Goal: Task Accomplishment & Management: Manage account settings

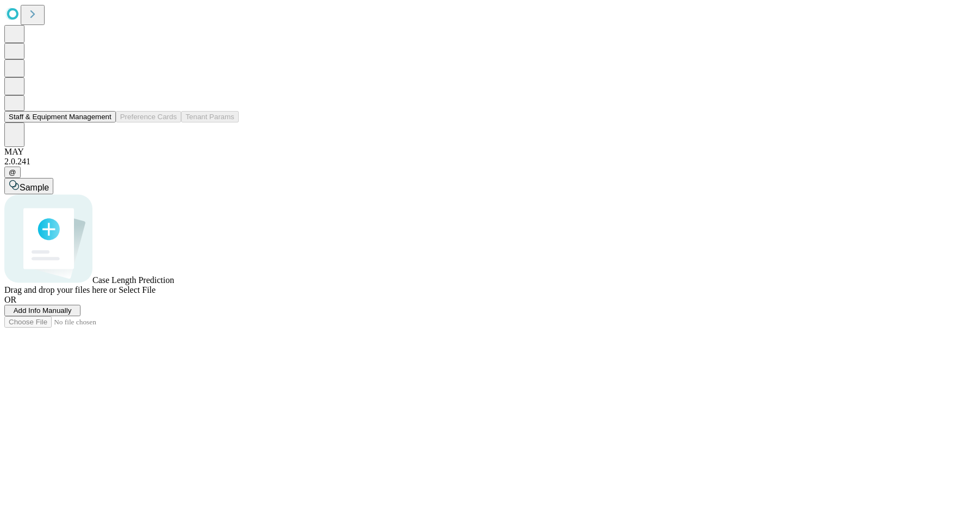
click at [18, 108] on icon at bounding box center [14, 102] width 11 height 11
click at [16, 77] on button at bounding box center [14, 68] width 20 height 18
click at [67, 89] on button "Shift Assignment" at bounding box center [35, 82] width 63 height 11
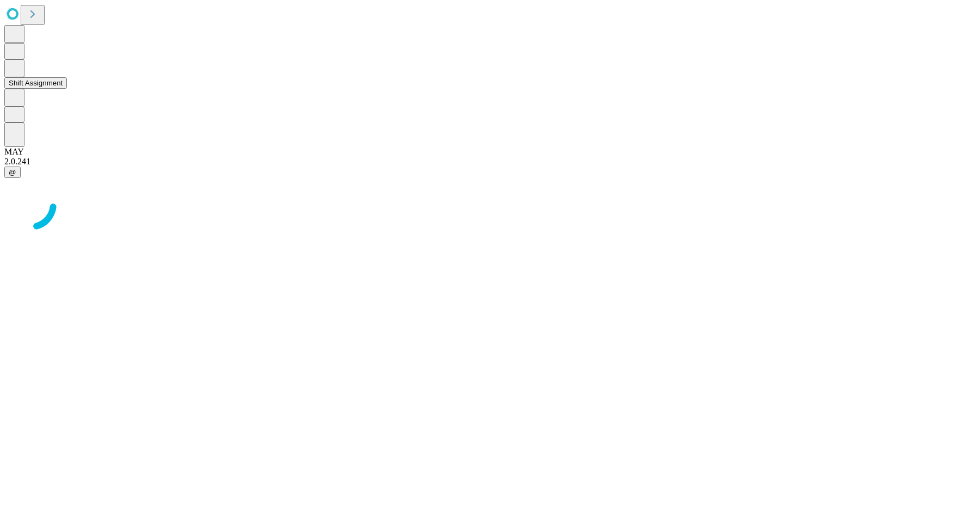
click at [67, 89] on button "Shift Assignment" at bounding box center [35, 82] width 63 height 11
click at [143, 201] on div at bounding box center [489, 213] width 970 height 54
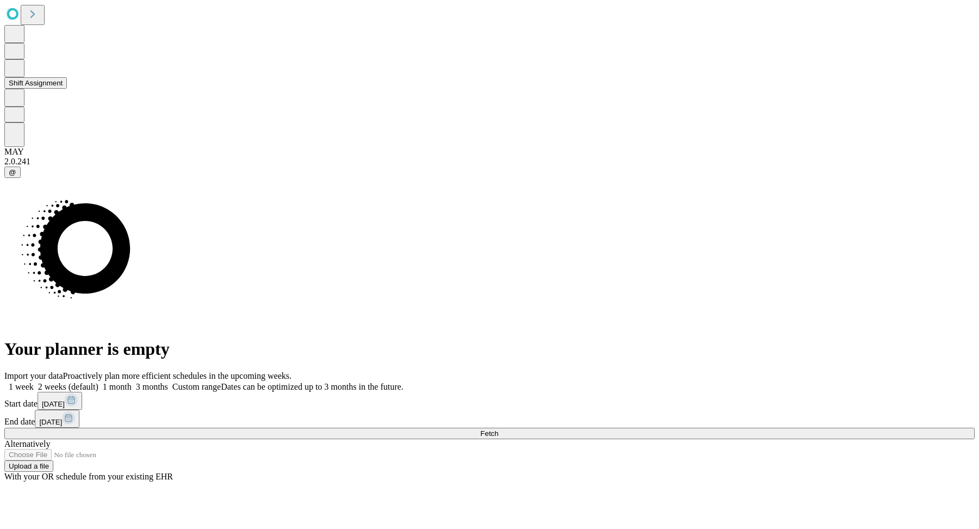
click at [24, 77] on button at bounding box center [14, 68] width 20 height 18
click at [67, 89] on button "Shift Assignment" at bounding box center [35, 82] width 63 height 11
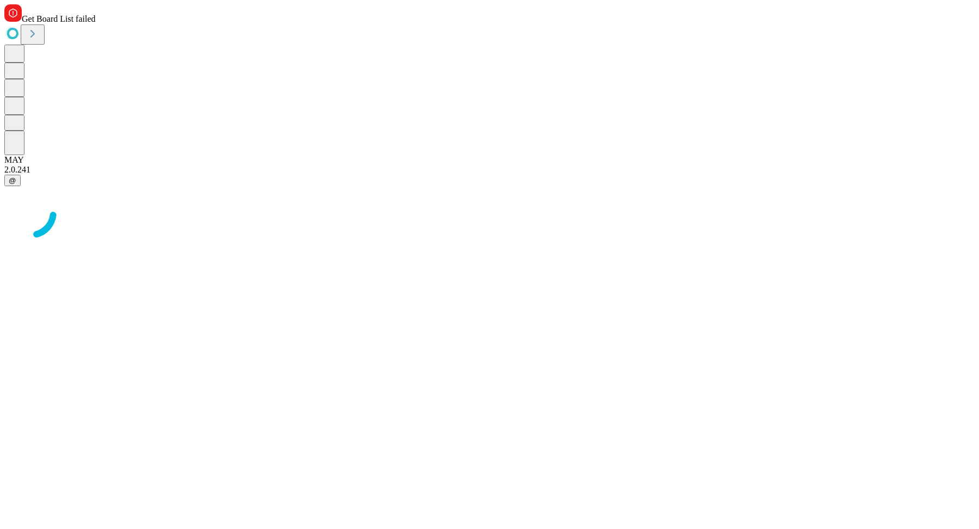
click at [399, 186] on div at bounding box center [489, 213] width 970 height 54
click at [546, 221] on div at bounding box center [489, 193] width 970 height 54
click at [35, 104] on div at bounding box center [489, 80] width 970 height 110
click at [20, 74] on icon at bounding box center [14, 67] width 11 height 13
click at [58, 89] on button "Shift Assignment" at bounding box center [35, 82] width 63 height 11
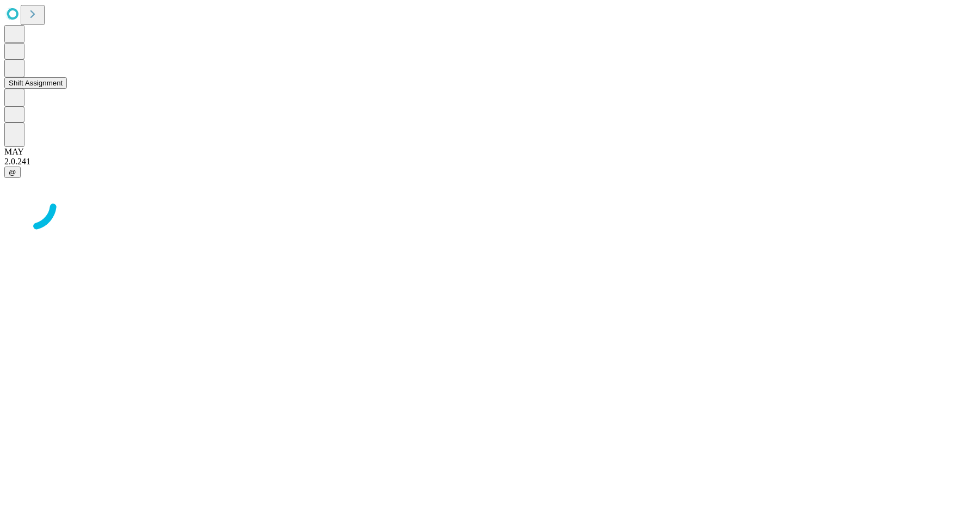
click at [17, 73] on icon at bounding box center [14, 68] width 9 height 10
click at [67, 89] on button "Shift Assignment" at bounding box center [35, 82] width 63 height 11
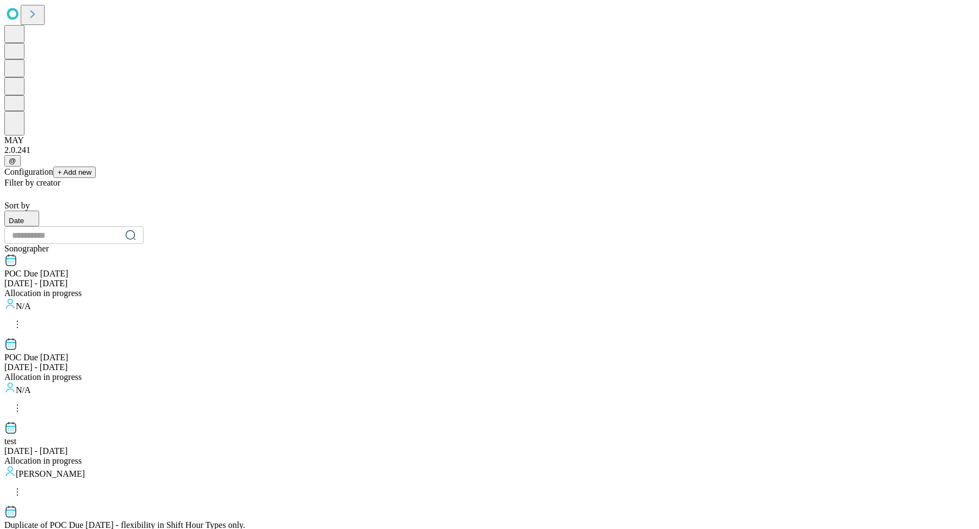
scroll to position [1034, 0]
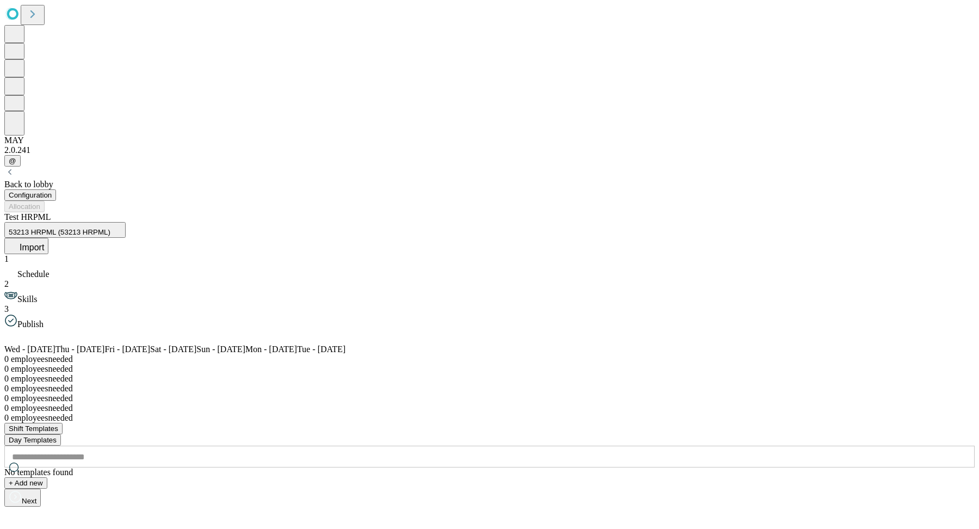
click at [20, 239] on icon at bounding box center [14, 244] width 11 height 11
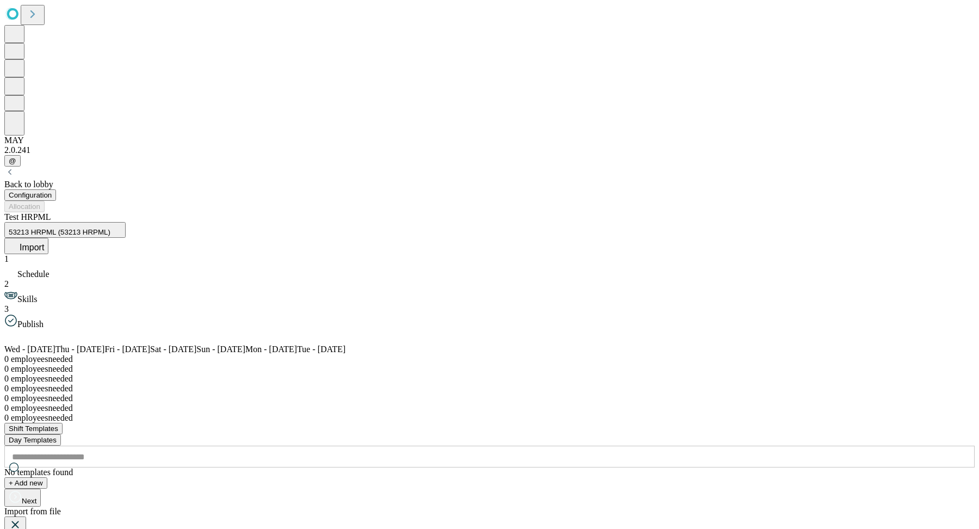
scroll to position [0, 224]
click at [570, 413] on div at bounding box center [489, 413] width 970 height 0
click at [51, 212] on span "Test HRPML" at bounding box center [27, 216] width 47 height 9
click at [61, 434] on button "Day Templates" at bounding box center [32, 439] width 57 height 11
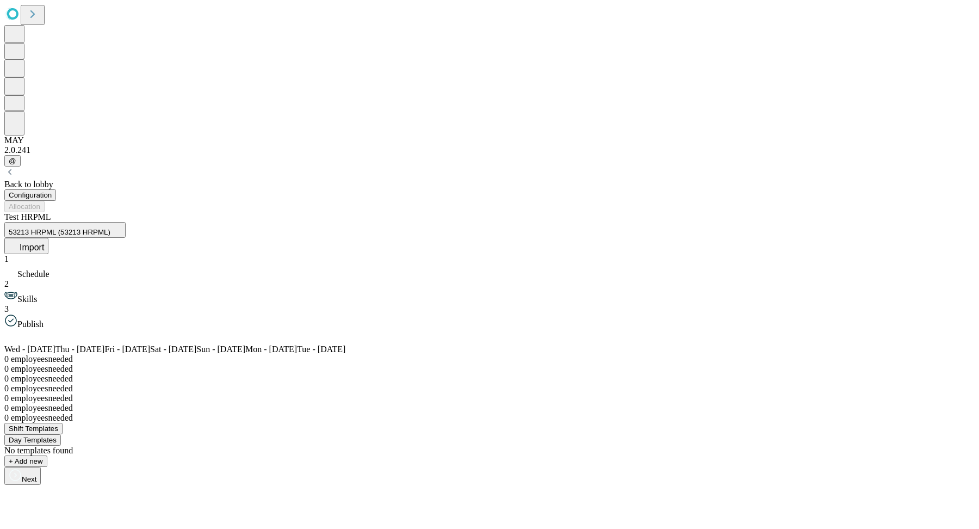
click at [63, 423] on button "Shift Templates" at bounding box center [33, 428] width 58 height 11
click at [61, 434] on button "Day Templates" at bounding box center [32, 439] width 57 height 11
click at [44, 243] on span "Import" at bounding box center [32, 247] width 24 height 9
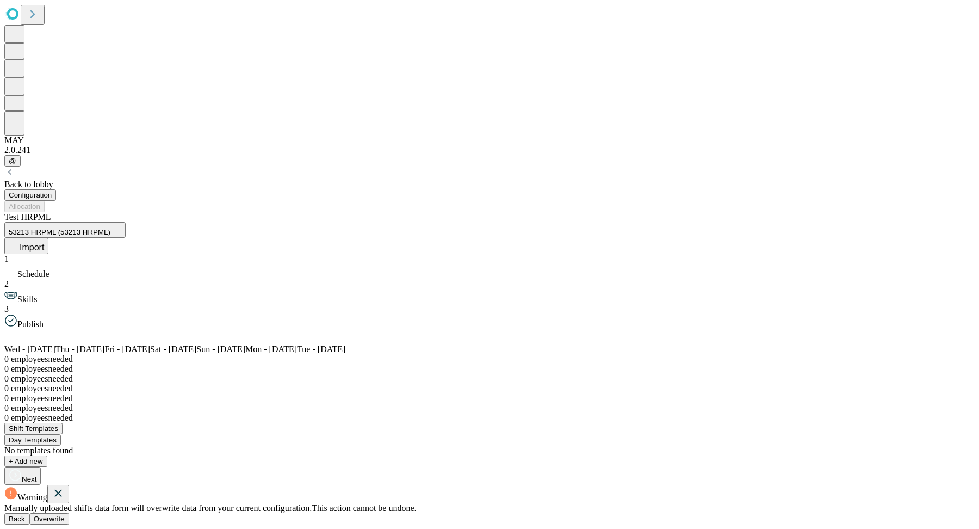
click at [69, 513] on button "Overwrite" at bounding box center [49, 518] width 40 height 11
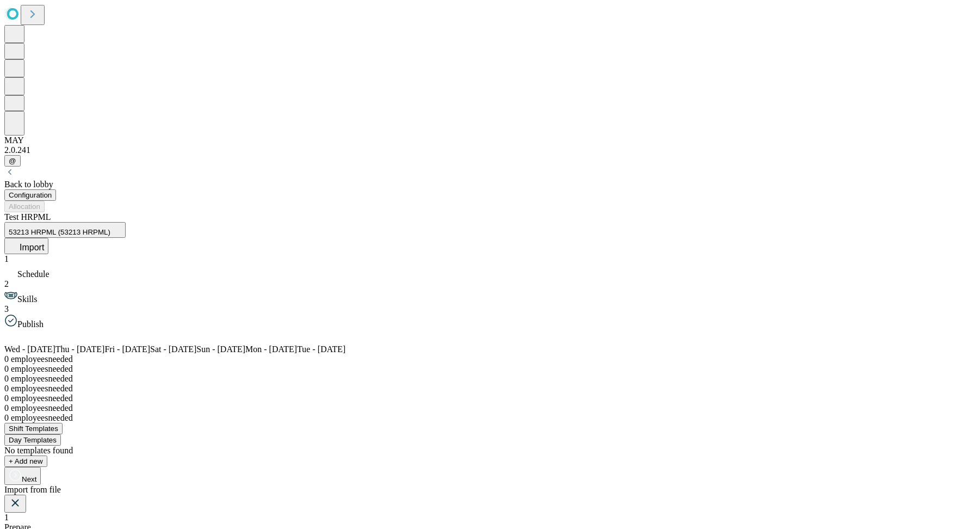
scroll to position [0, 236]
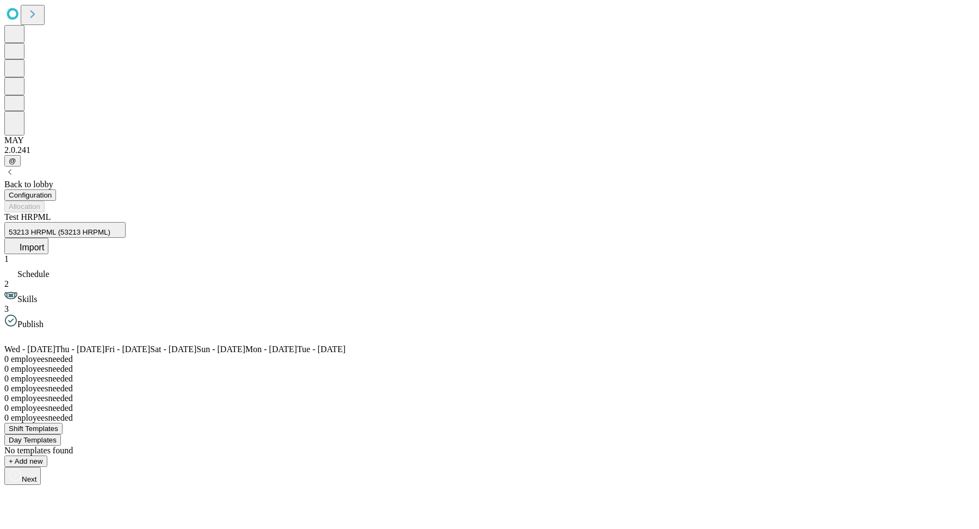
click at [56, 189] on button "Configuration" at bounding box center [30, 194] width 52 height 11
click at [115, 254] on div "1 Schedule 2 Skills 3 Publish" at bounding box center [489, 291] width 970 height 75
click at [37, 294] on span "Skills" at bounding box center [27, 298] width 20 height 9
click at [44, 319] on span "Publish" at bounding box center [30, 323] width 26 height 9
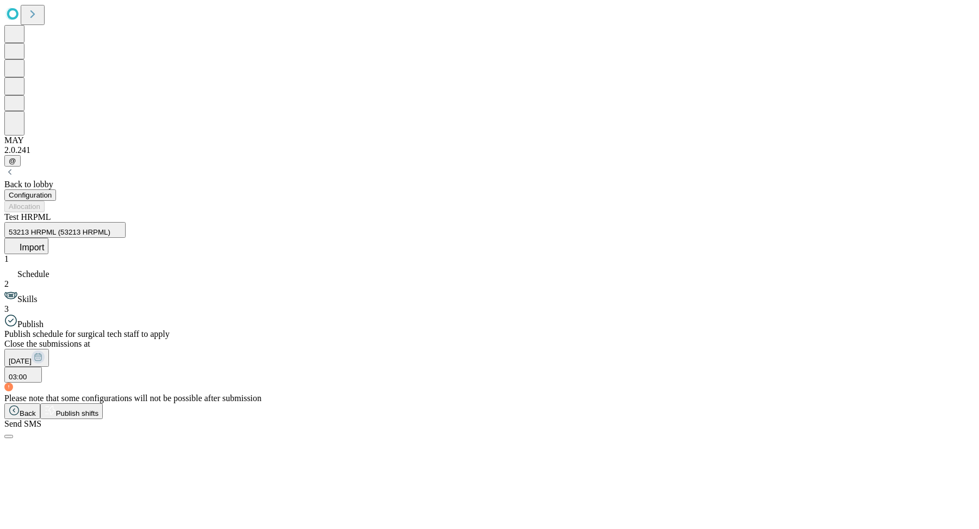
click at [50, 269] on span "Schedule" at bounding box center [33, 273] width 32 height 9
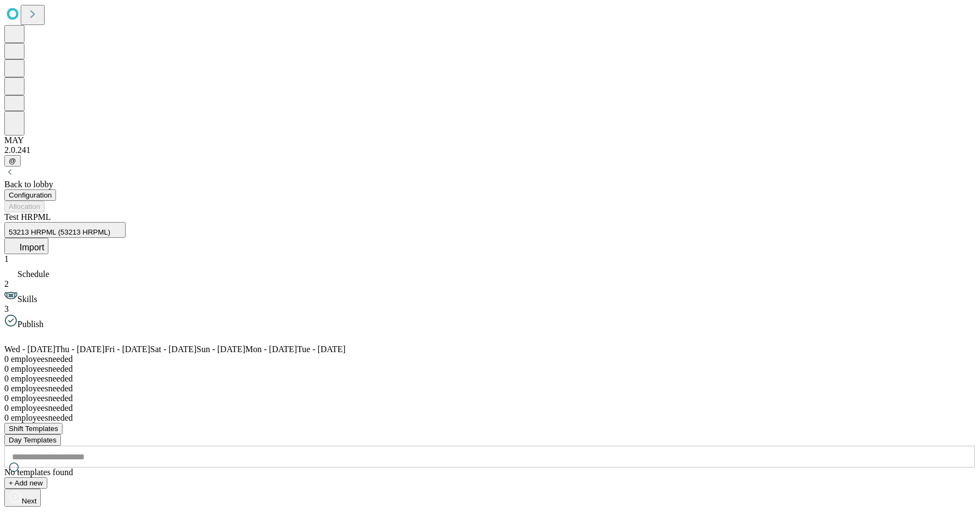
click at [41, 506] on button "Next" at bounding box center [22, 497] width 36 height 18
click at [77, 441] on button "Next" at bounding box center [58, 432] width 36 height 18
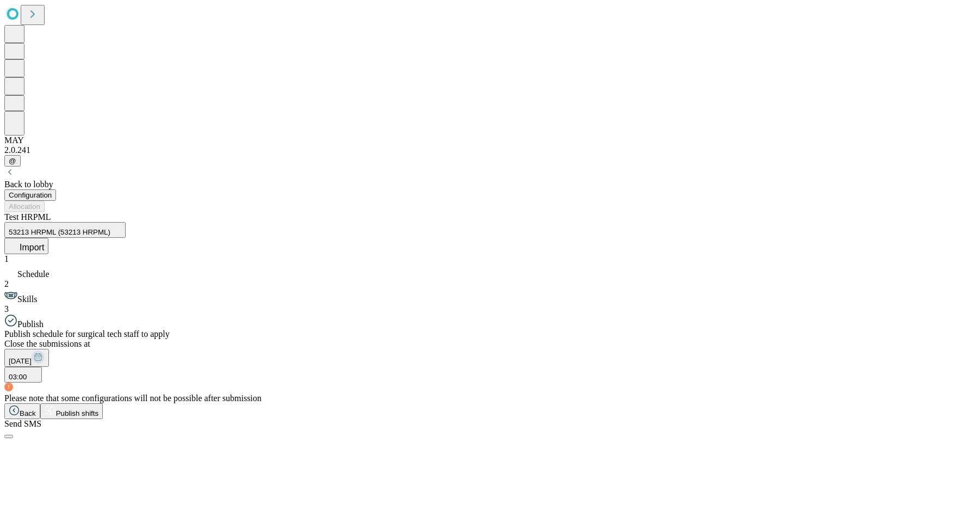
click at [50, 269] on span "Schedule" at bounding box center [33, 273] width 32 height 9
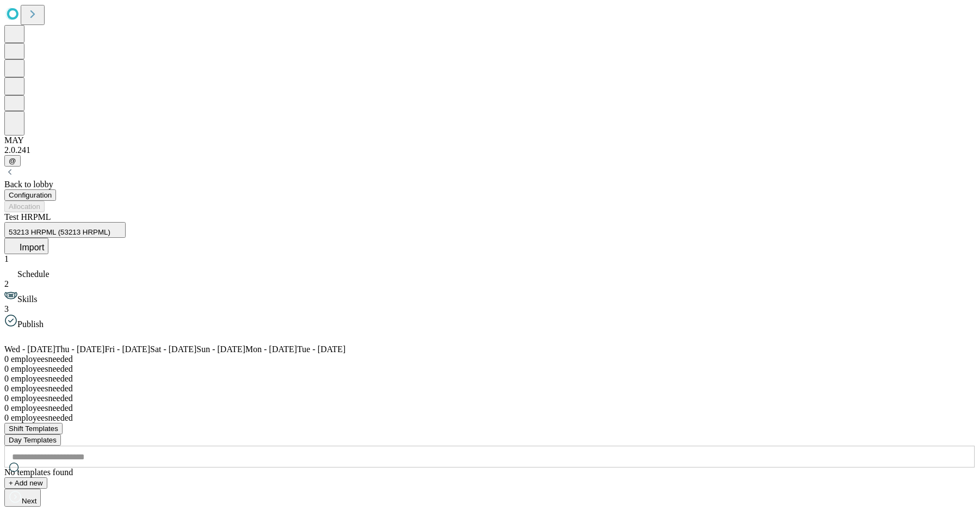
click at [48, 238] on button "Import" at bounding box center [26, 246] width 44 height 16
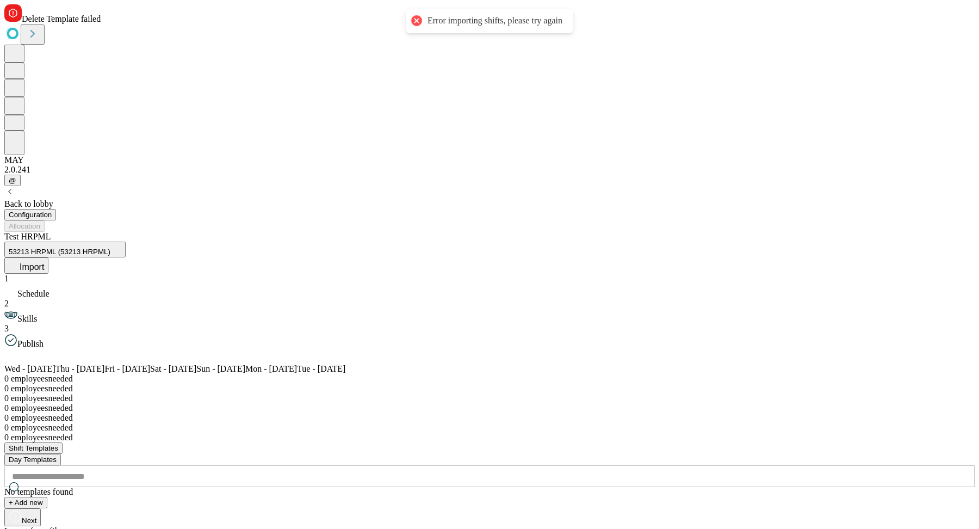
click at [498, 17] on div "Error importing shifts, please try again" at bounding box center [495, 20] width 135 height 11
click at [498, 209] on div "Configuration Allocation" at bounding box center [489, 220] width 970 height 23
click at [20, 259] on icon at bounding box center [14, 264] width 11 height 11
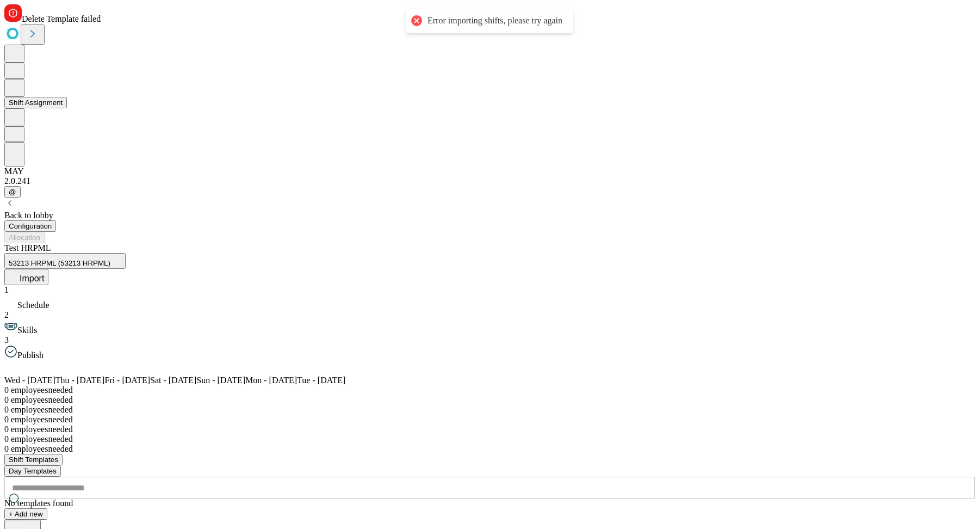
click at [58, 105] on button "Shift Assignment" at bounding box center [35, 102] width 63 height 11
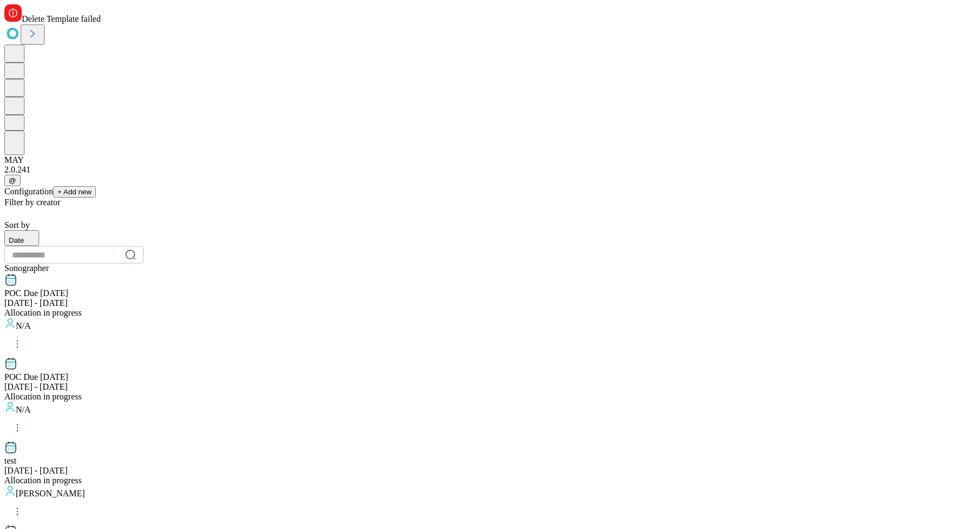
scroll to position [1034, 0]
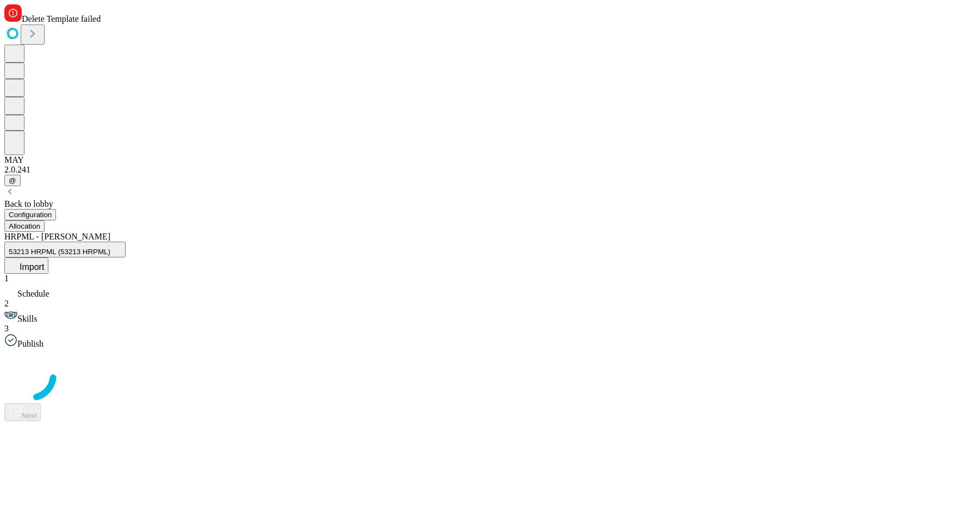
click at [48, 257] on button "Import" at bounding box center [26, 265] width 44 height 16
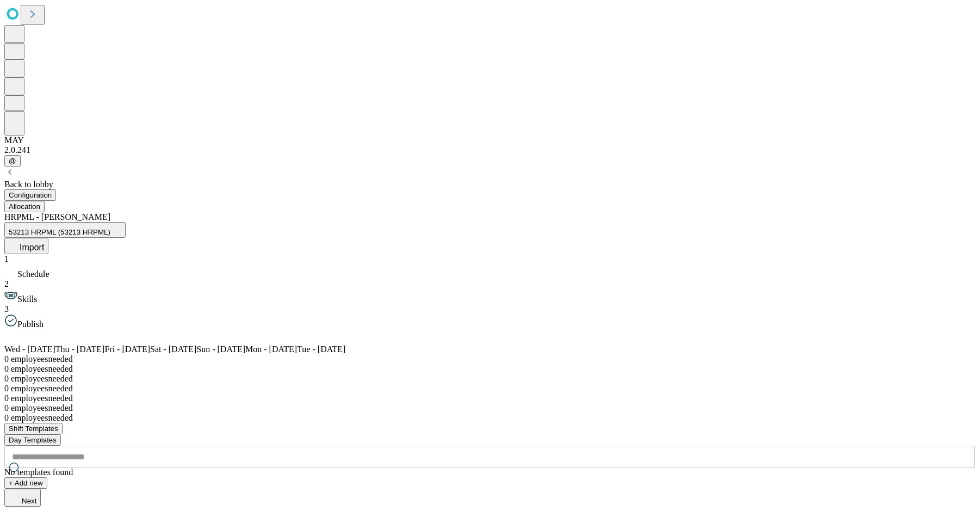
click at [69, 166] on div "Back to lobby Configuration Allocation HRPML - Joe 53213 HRPML (53213 HRPML) Im…" at bounding box center [489, 336] width 970 height 340
click at [71, 180] on div "Back to lobby" at bounding box center [489, 185] width 970 height 10
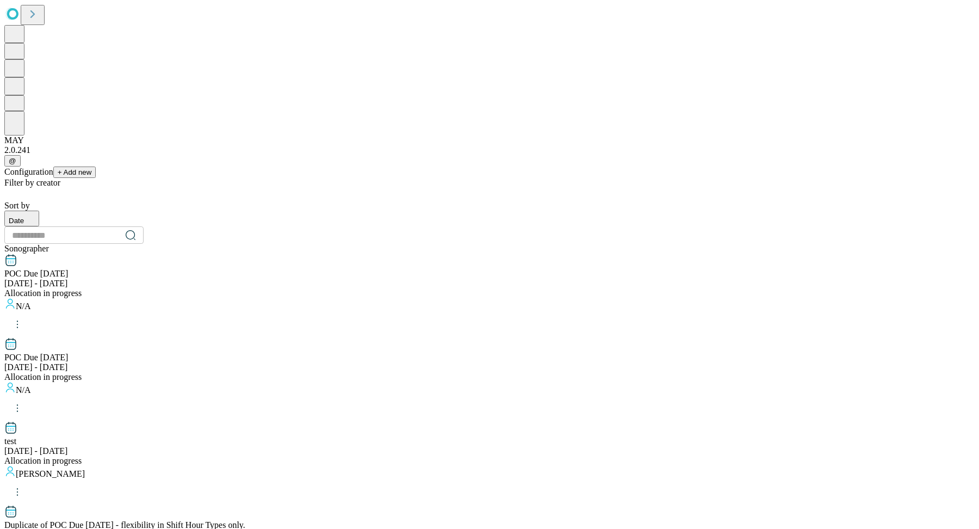
scroll to position [1034, 0]
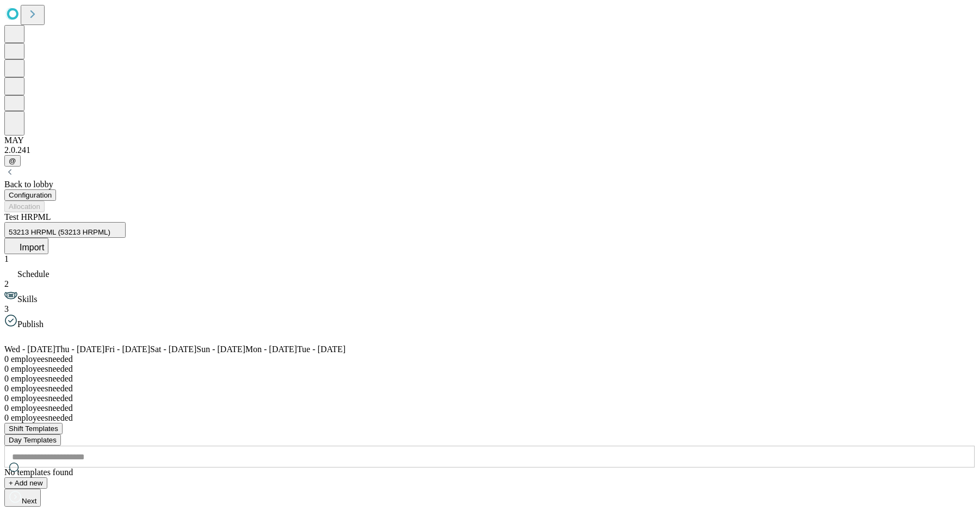
click at [48, 238] on button "Import" at bounding box center [26, 246] width 44 height 16
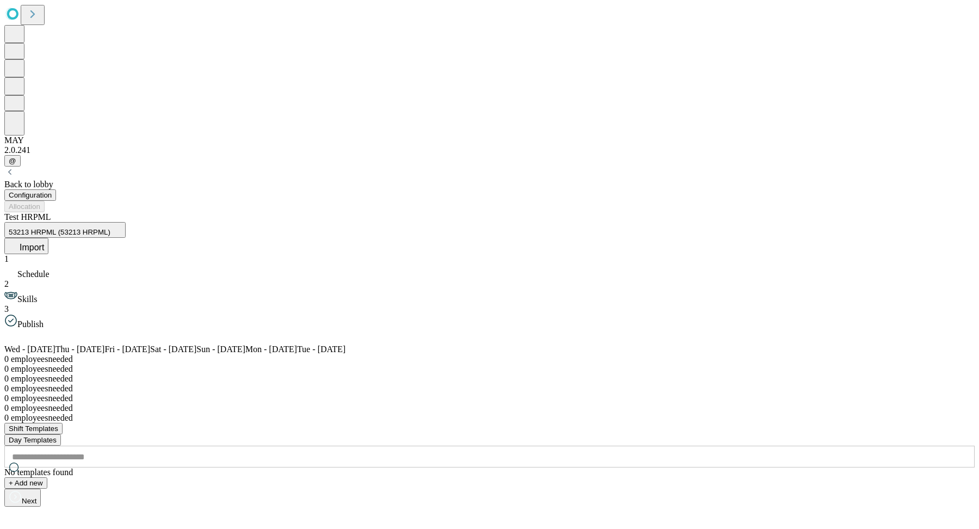
click at [44, 243] on span "Import" at bounding box center [32, 247] width 24 height 9
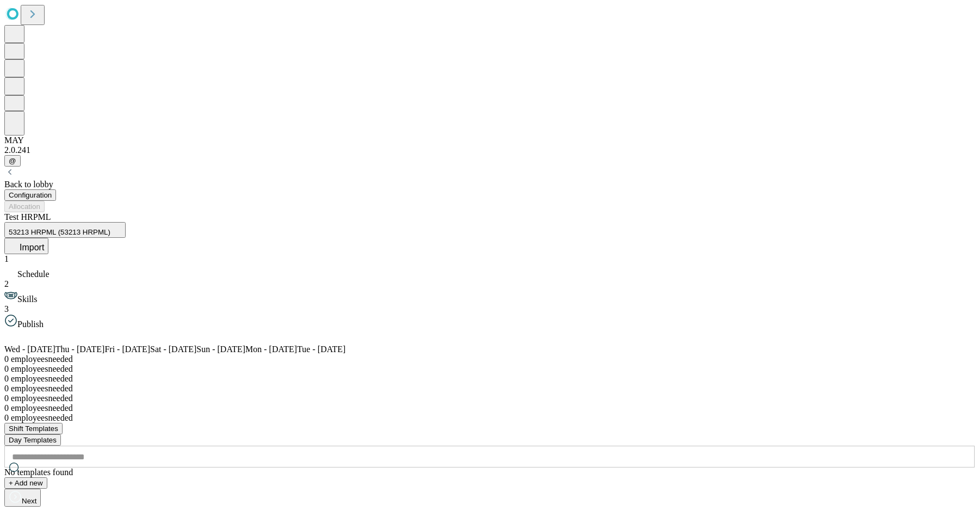
click at [596, 413] on div at bounding box center [489, 413] width 970 height 0
click at [44, 243] on span "Import" at bounding box center [32, 247] width 24 height 9
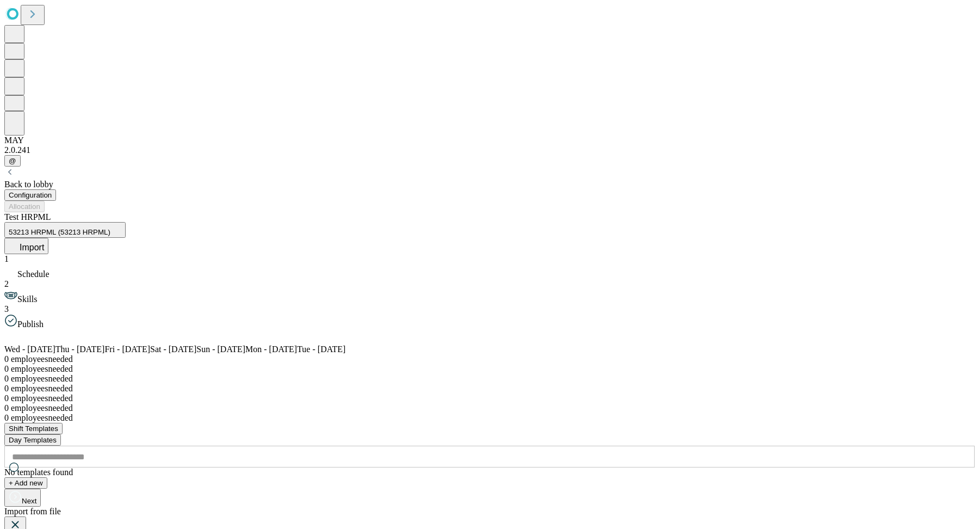
click at [20, 239] on icon at bounding box center [14, 244] width 11 height 11
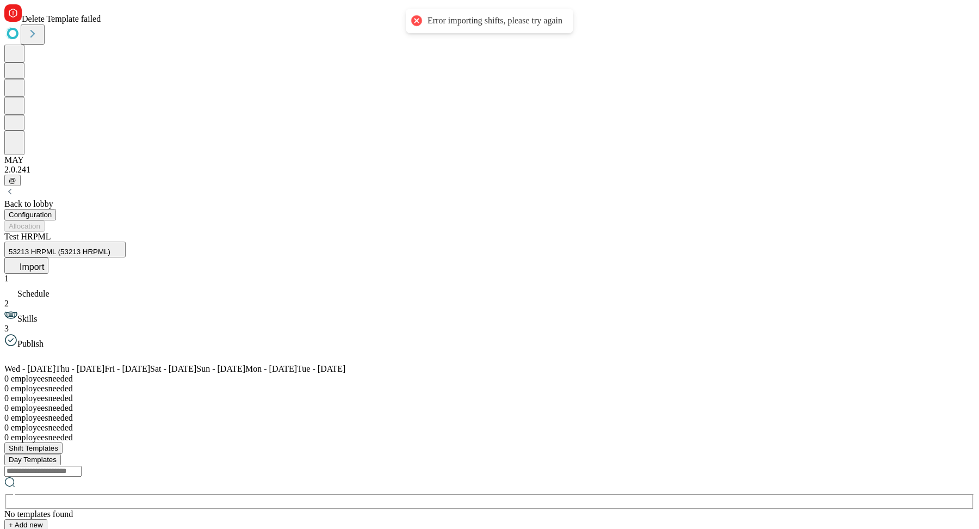
click at [20, 259] on icon at bounding box center [14, 264] width 11 height 11
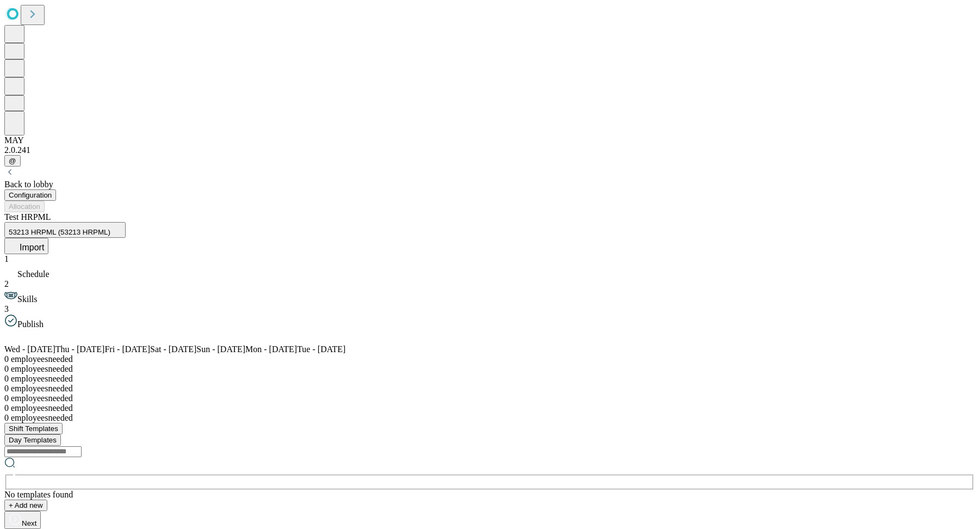
click at [65, 528] on icon at bounding box center [58, 537] width 13 height 14
click at [73, 180] on div "Back to lobby" at bounding box center [489, 185] width 970 height 10
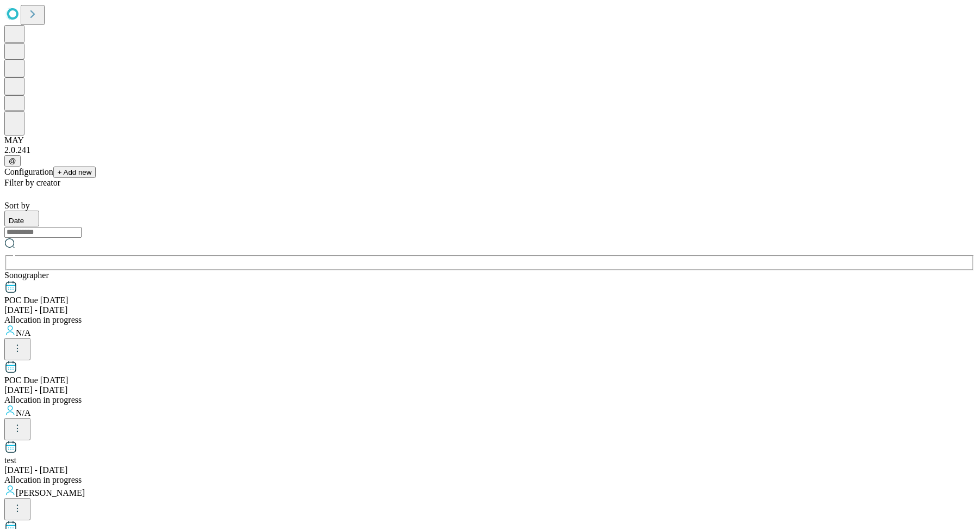
scroll to position [1034, 0]
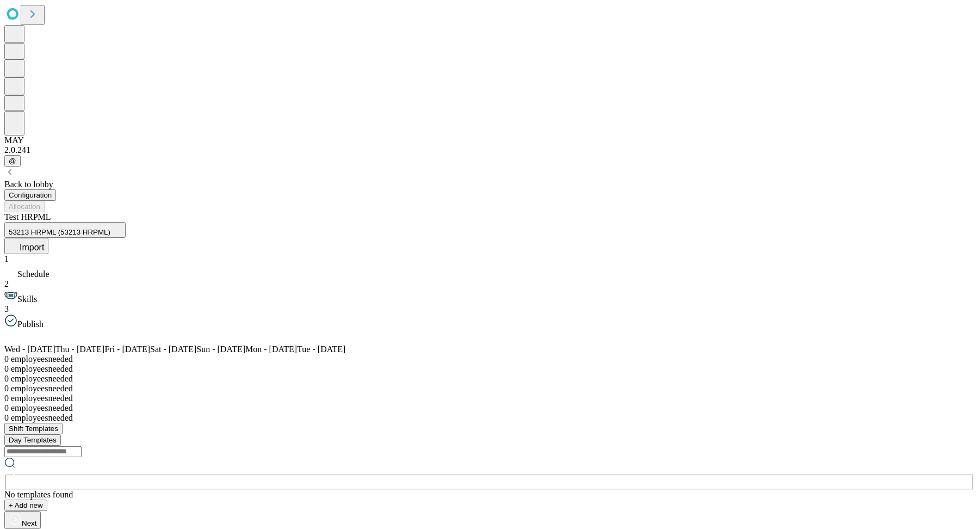
click at [44, 243] on span "Import" at bounding box center [32, 247] width 24 height 9
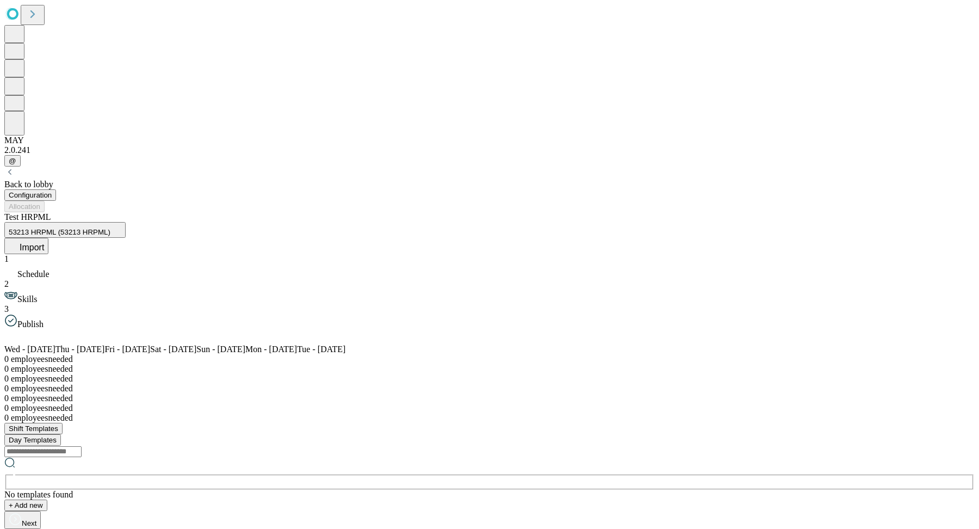
click at [114, 166] on div "Back to lobby" at bounding box center [489, 177] width 970 height 23
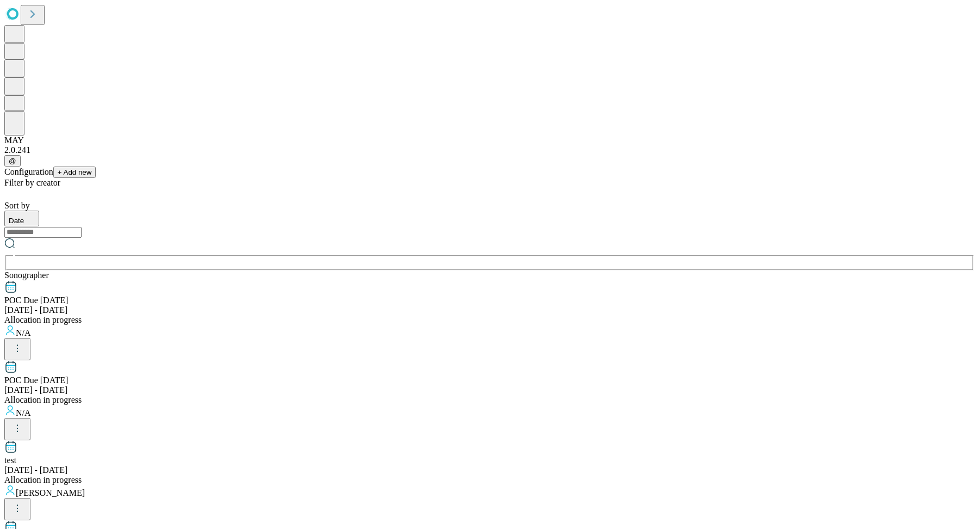
scroll to position [1034, 0]
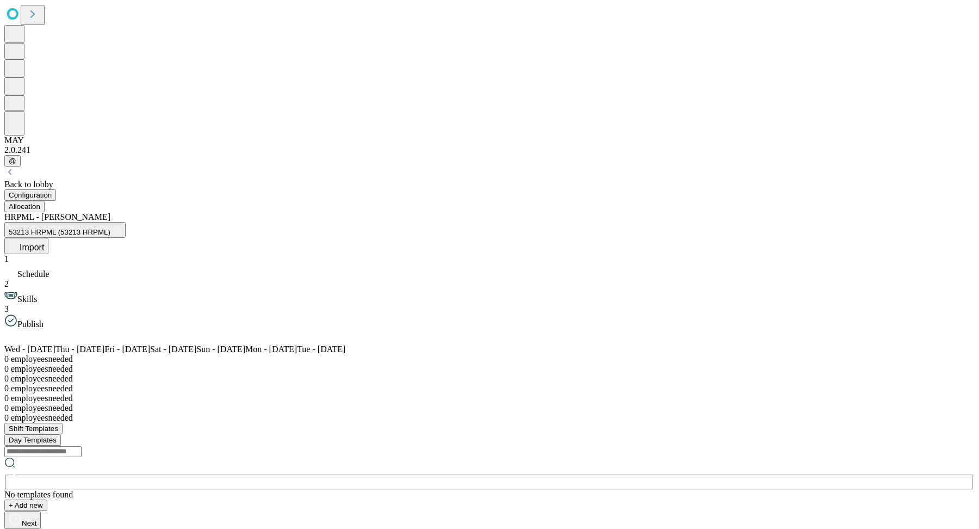
click at [88, 180] on div "Back to lobby" at bounding box center [489, 185] width 970 height 10
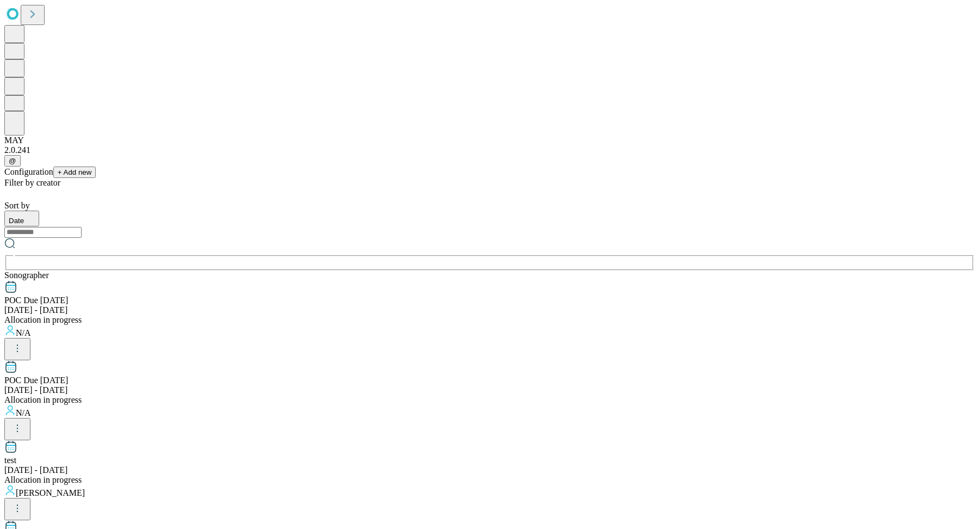
scroll to position [1034, 0]
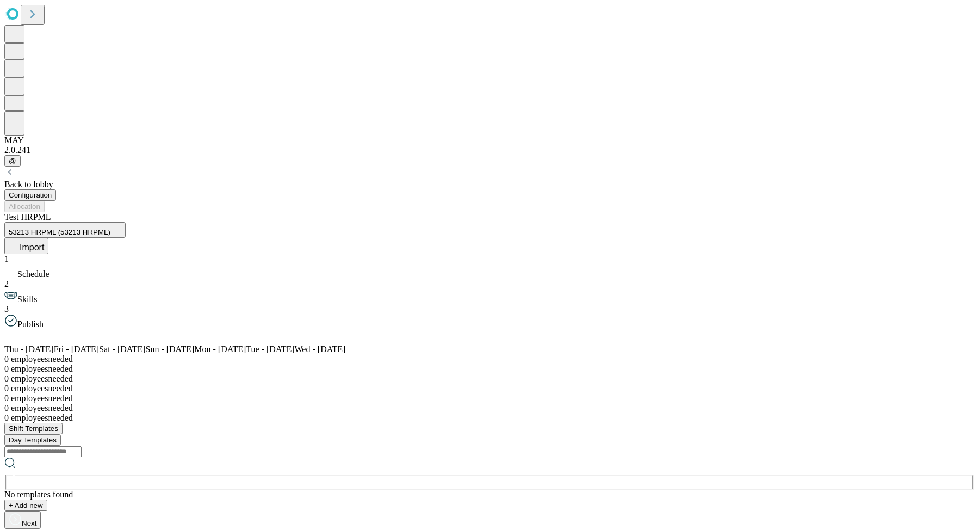
click at [44, 243] on span "Import" at bounding box center [32, 247] width 24 height 9
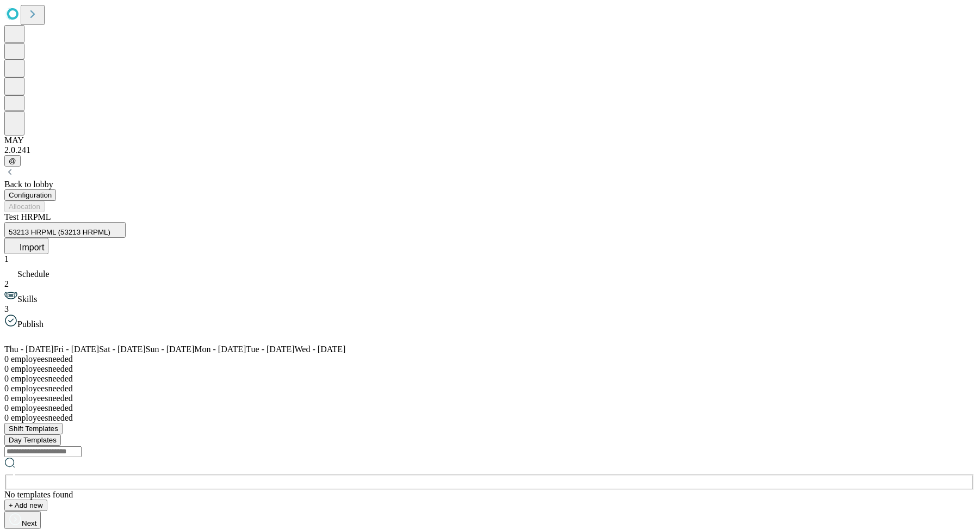
click at [94, 180] on div "Back to lobby" at bounding box center [489, 185] width 970 height 10
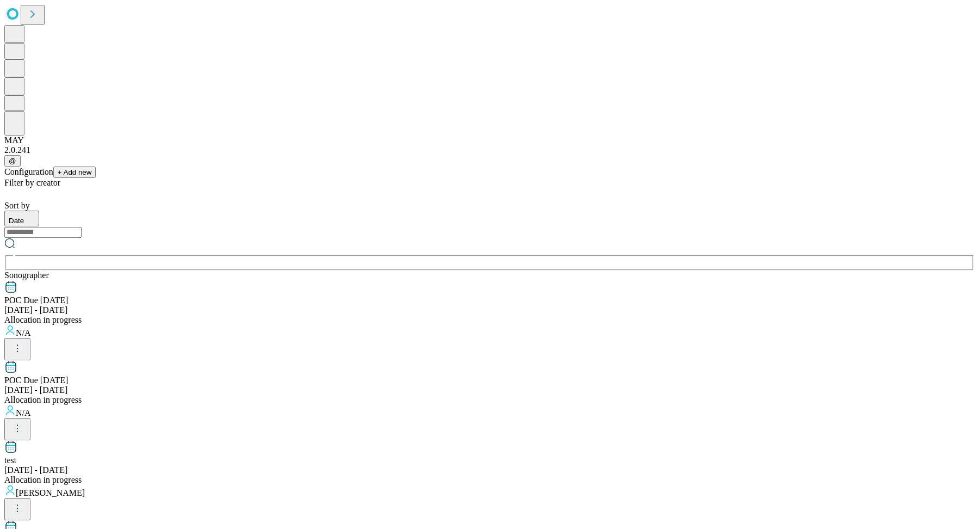
scroll to position [1034, 0]
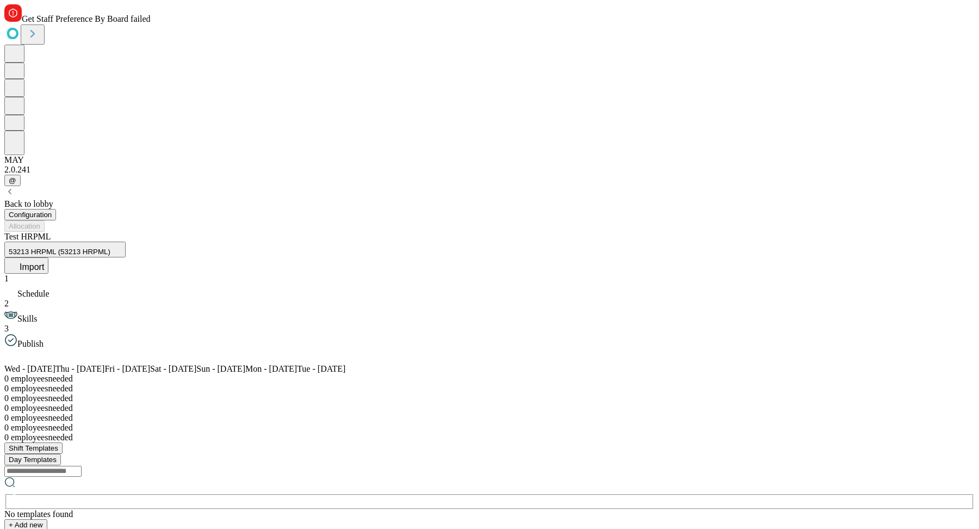
click at [48, 257] on button "Import" at bounding box center [26, 265] width 44 height 16
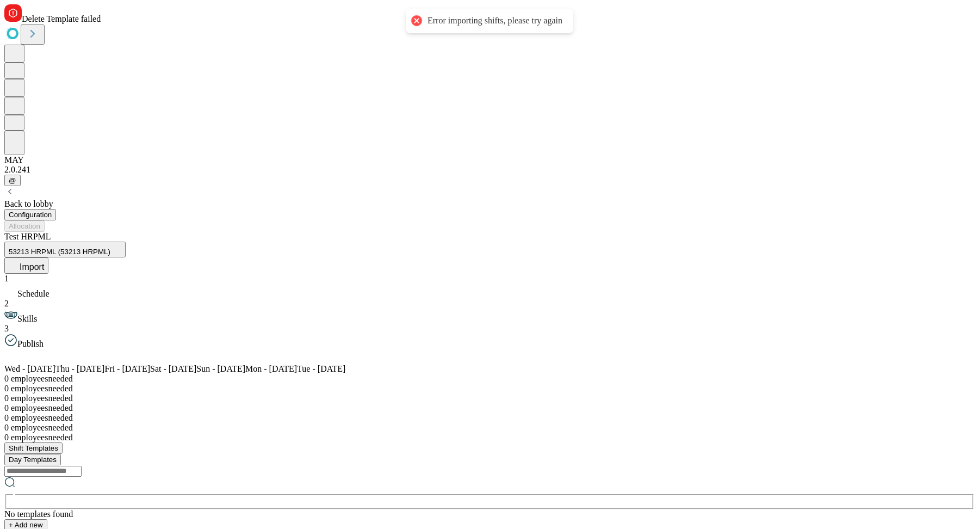
click at [57, 349] on icon at bounding box center [50, 355] width 13 height 13
click at [73, 199] on div "Back to lobby" at bounding box center [489, 204] width 970 height 10
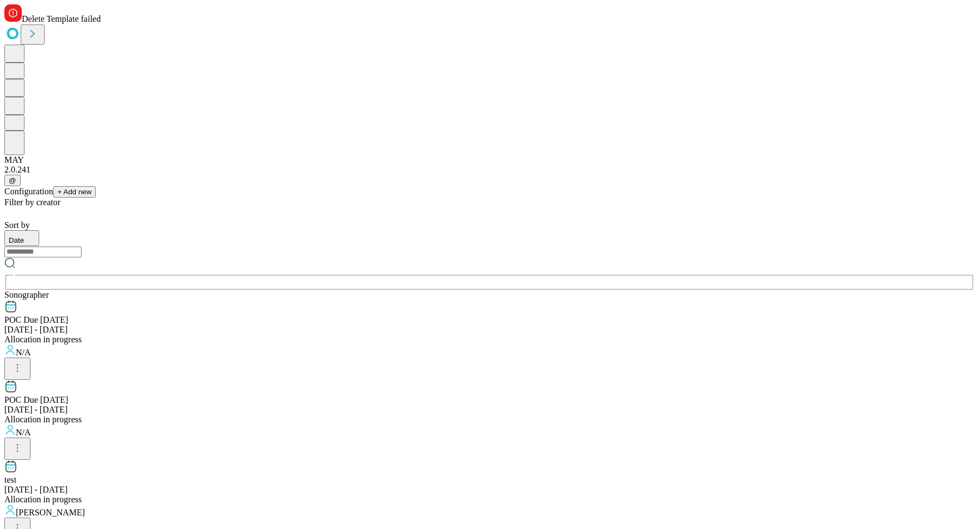
scroll to position [1034, 0]
drag, startPoint x: 324, startPoint y: 484, endPoint x: 312, endPoint y: 479, distance: 12.7
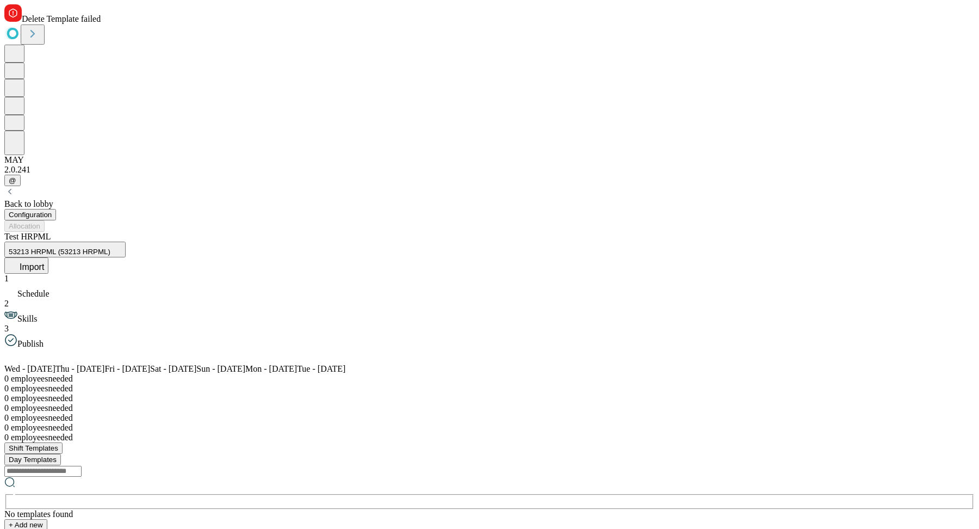
click at [15, 186] on icon at bounding box center [9, 191] width 11 height 11
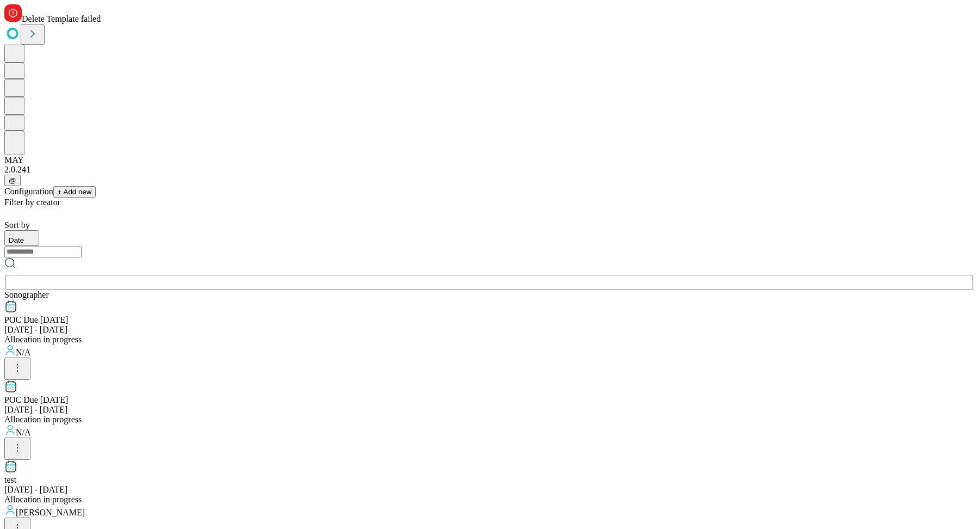
scroll to position [1034, 0]
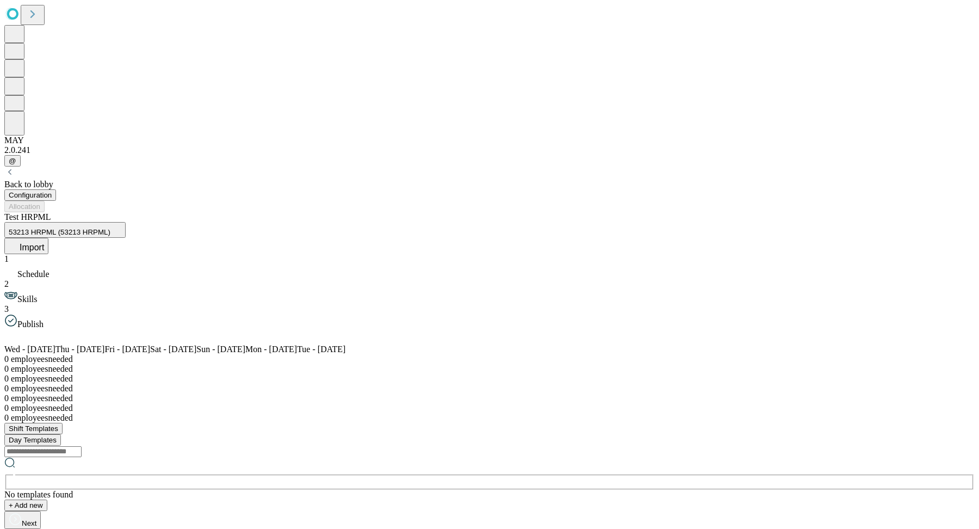
click at [44, 243] on span "Import" at bounding box center [32, 247] width 24 height 9
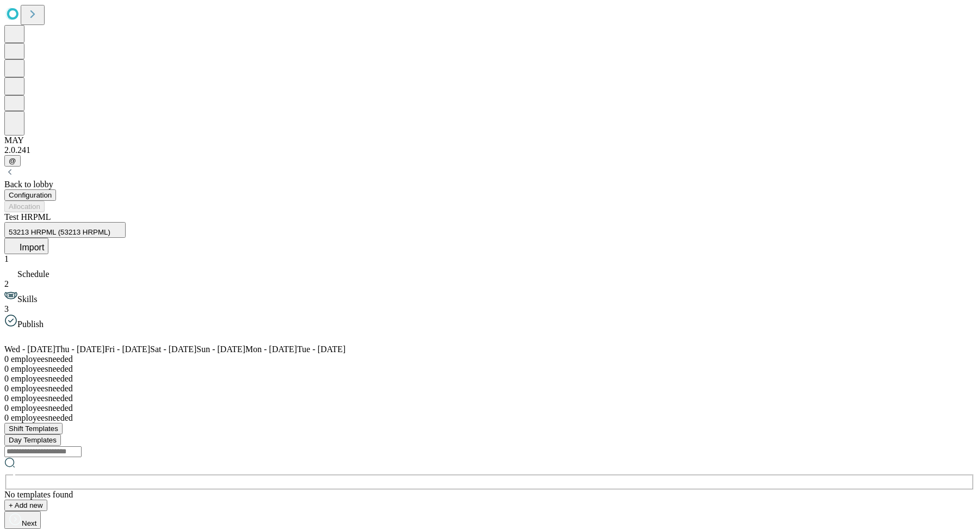
click at [20, 239] on icon at bounding box center [14, 244] width 11 height 11
click at [47, 499] on button "+ Add new" at bounding box center [25, 504] width 43 height 11
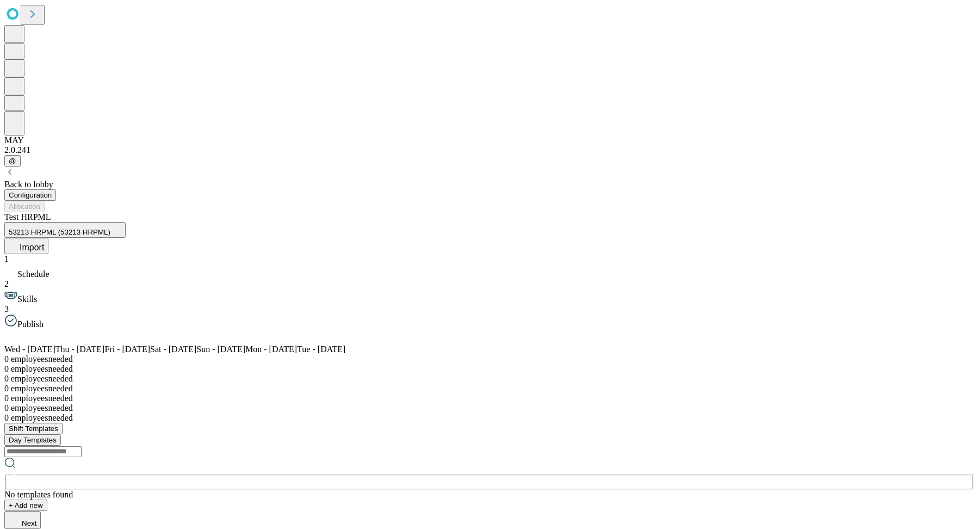
type input "***"
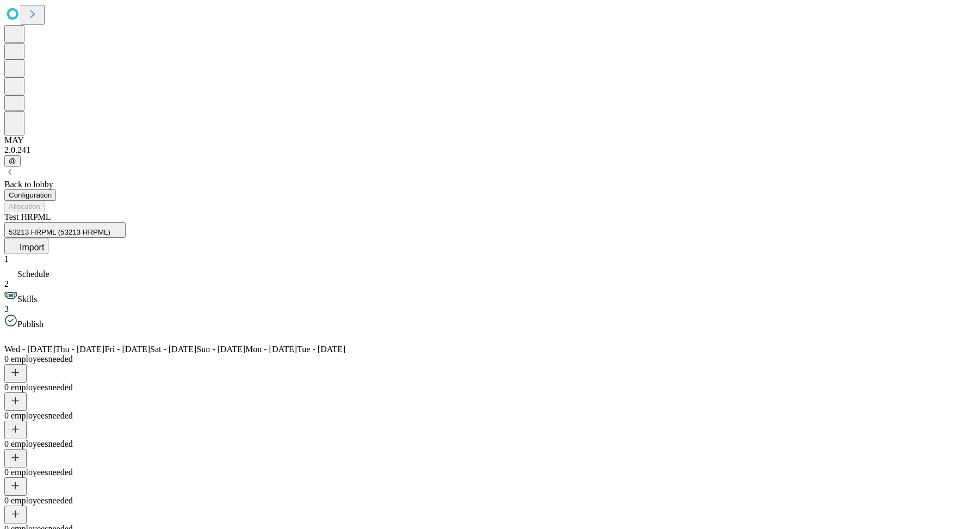
click at [48, 238] on button "Import" at bounding box center [26, 246] width 44 height 16
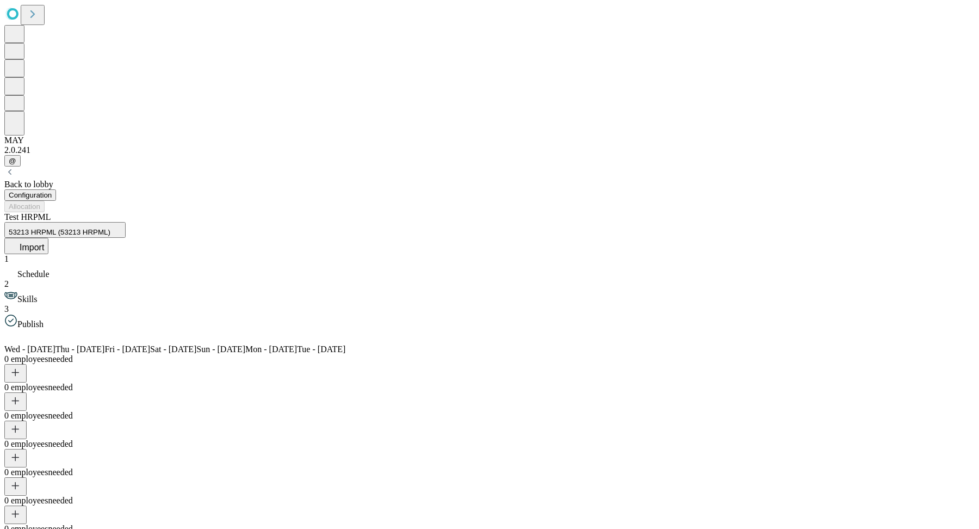
click at [919, 212] on div "Test HRPML 53213 HRPML (53213 HRPML) Import" at bounding box center [489, 233] width 970 height 42
click at [48, 238] on button "Import" at bounding box center [26, 246] width 44 height 16
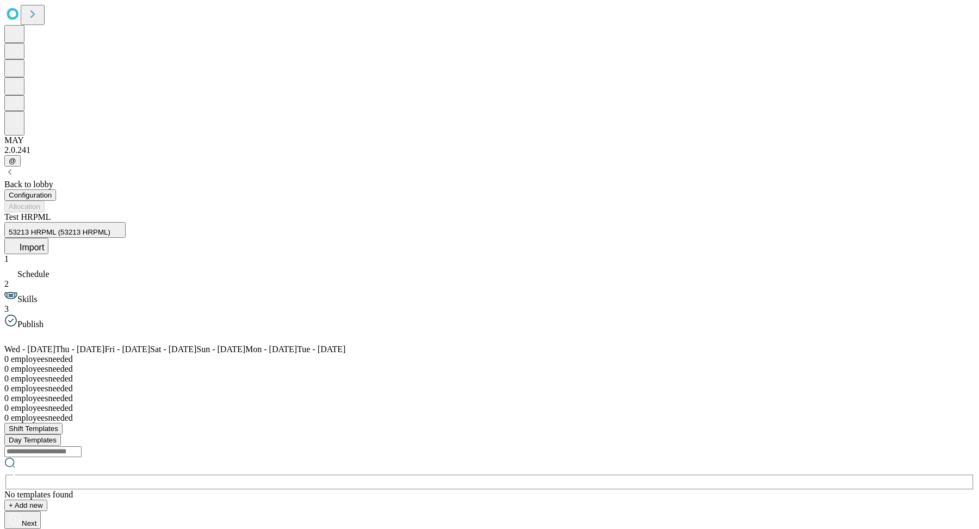
click at [48, 238] on button "Import" at bounding box center [26, 246] width 44 height 16
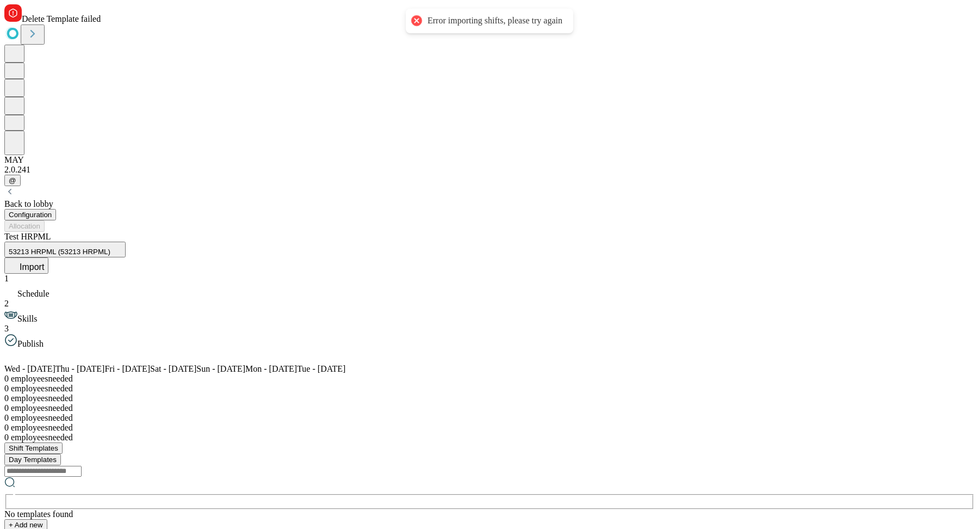
click at [89, 274] on div "1 Schedule" at bounding box center [489, 286] width 970 height 25
click at [94, 274] on div "1 Schedule 2 Skills 3 Publish" at bounding box center [489, 311] width 970 height 75
click at [97, 299] on div "2 Skills" at bounding box center [489, 311] width 970 height 25
click at [51, 232] on span "Test HRPML" at bounding box center [27, 236] width 47 height 9
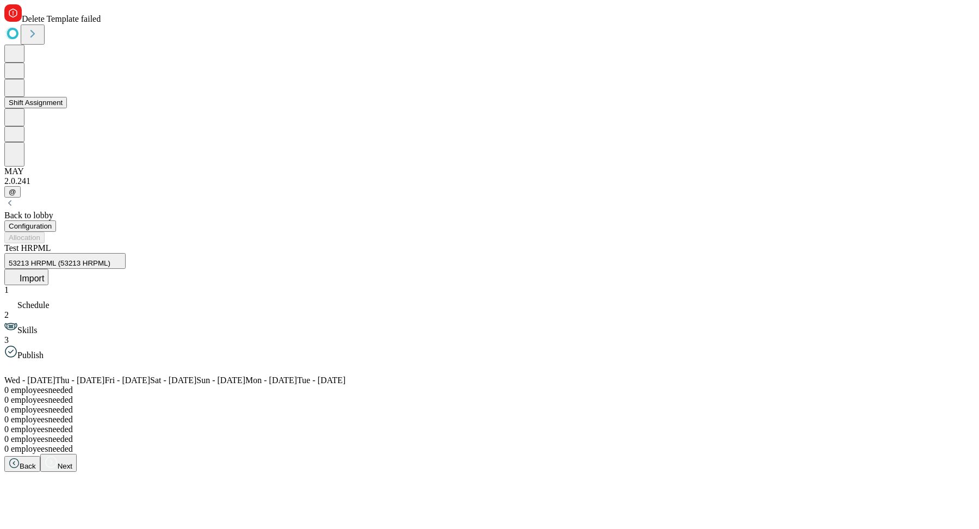
click at [12, 97] on button at bounding box center [14, 88] width 20 height 18
click at [20, 127] on icon at bounding box center [14, 121] width 11 height 11
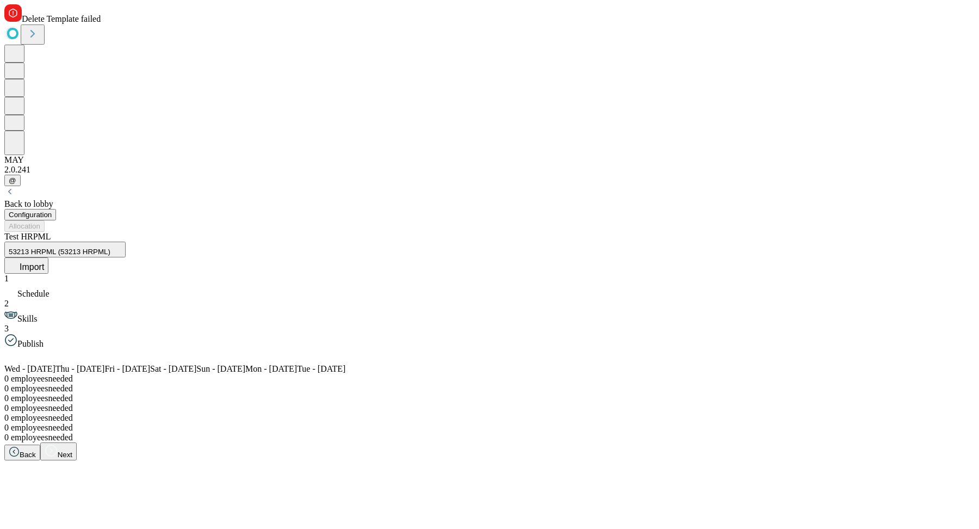
drag, startPoint x: 92, startPoint y: 159, endPoint x: 66, endPoint y: 159, distance: 25.6
click at [14, 313] on icon at bounding box center [10, 313] width 5 height 1
click at [39, 155] on div at bounding box center [489, 100] width 970 height 110
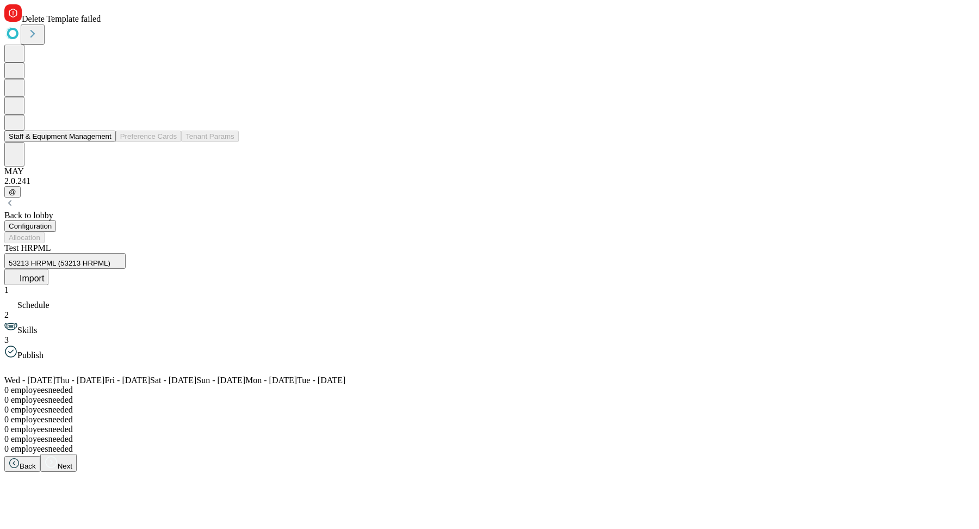
click at [20, 127] on icon at bounding box center [14, 121] width 11 height 11
click at [58, 142] on button "Staff & Equipment Management" at bounding box center [60, 136] width 112 height 11
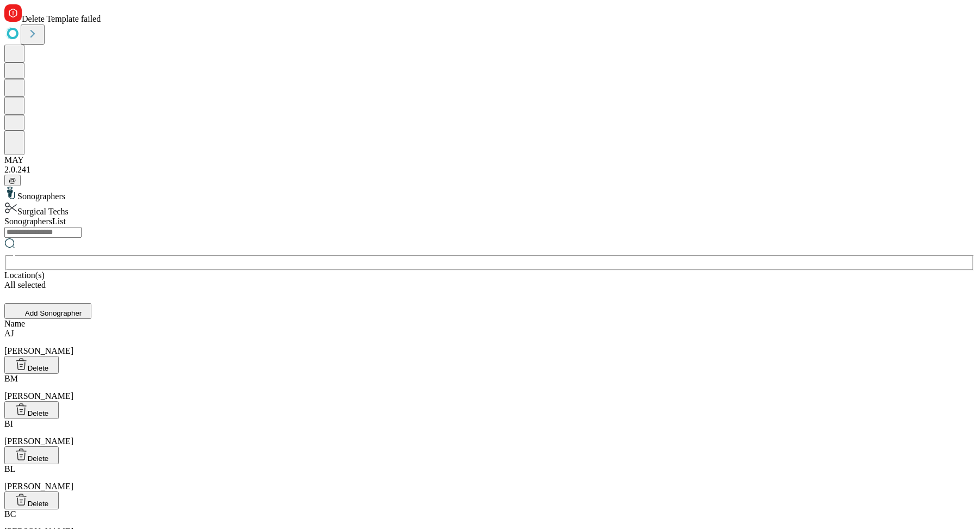
click at [120, 201] on div "Surgical Techs" at bounding box center [489, 208] width 970 height 15
click at [775, 280] on div "All selected" at bounding box center [489, 285] width 970 height 10
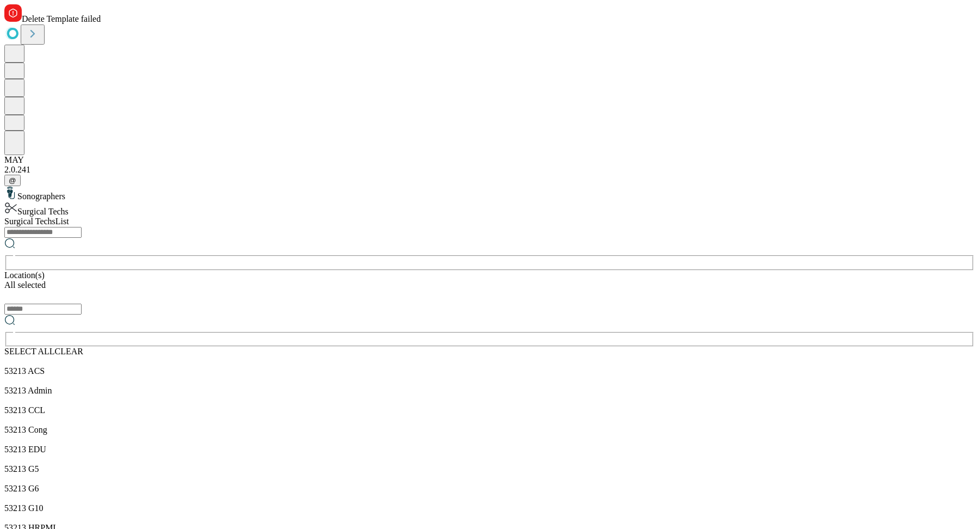
click at [809, 347] on div "SELECT ALL CLEAR" at bounding box center [489, 352] width 970 height 10
click at [83, 347] on span "CLEAR" at bounding box center [69, 351] width 28 height 9
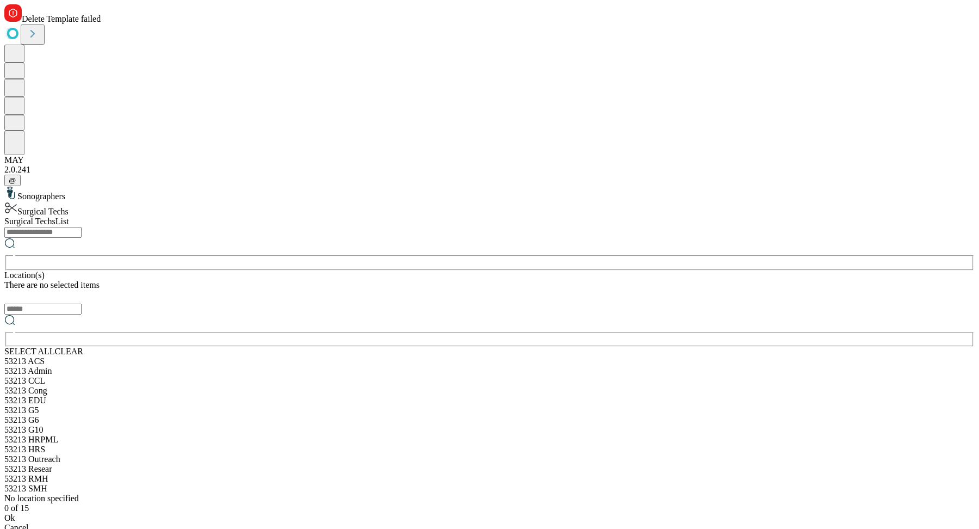
click at [82, 304] on input "text" at bounding box center [42, 309] width 77 height 11
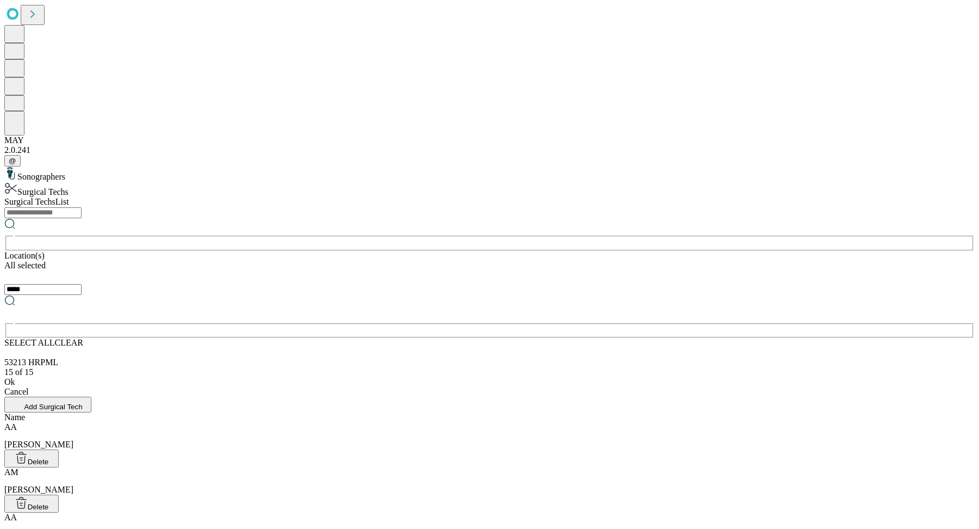
type input "*****"
click at [622, 357] on div "53213 HRPML" at bounding box center [489, 362] width 970 height 10
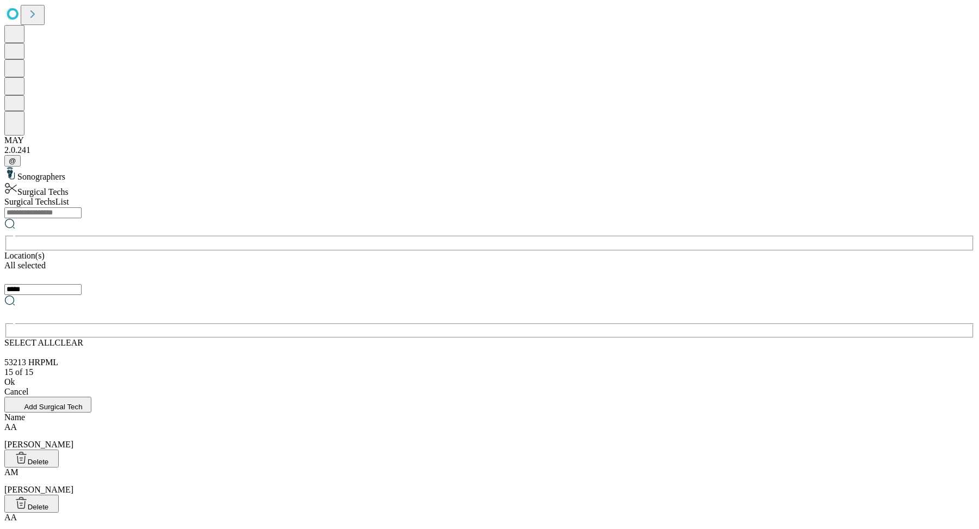
click at [644, 377] on div "Ok" at bounding box center [489, 382] width 970 height 10
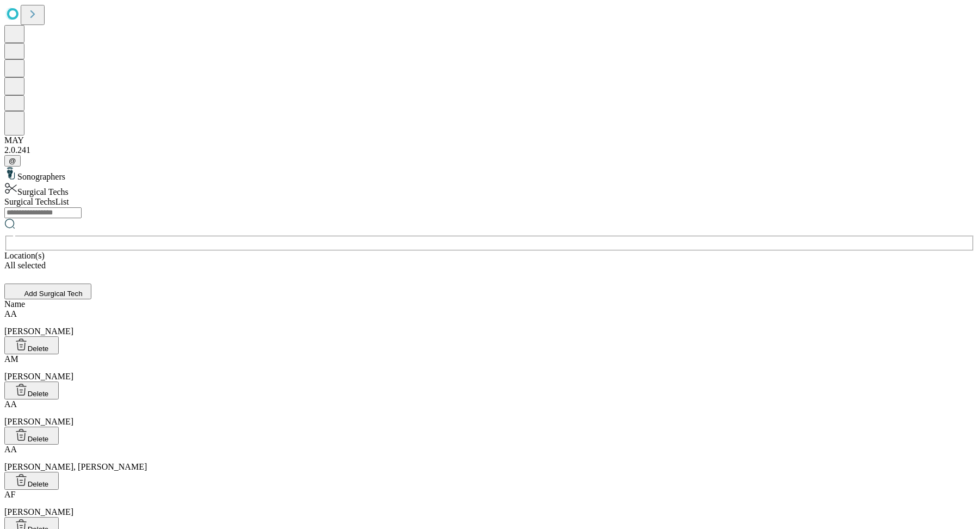
click at [692, 261] on div "All selected" at bounding box center [489, 266] width 970 height 10
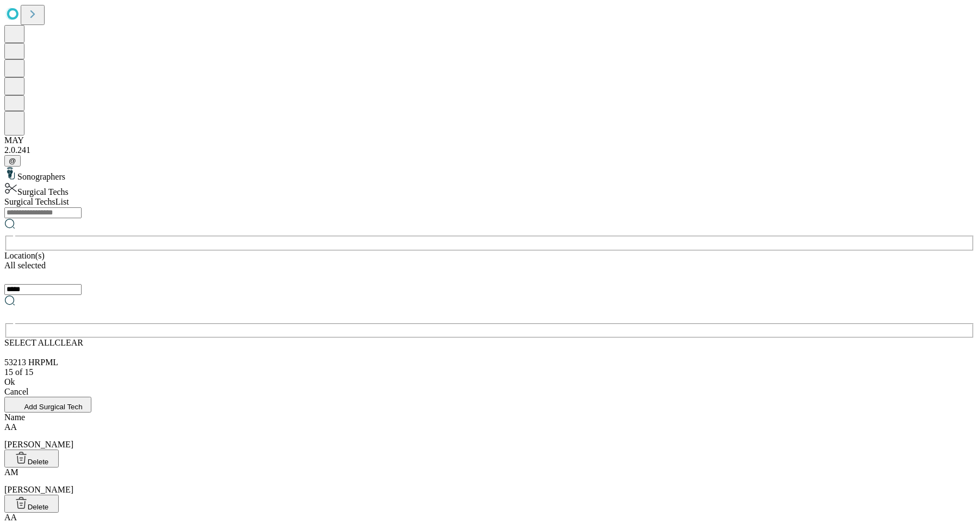
click at [83, 338] on span "CLEAR" at bounding box center [69, 342] width 28 height 9
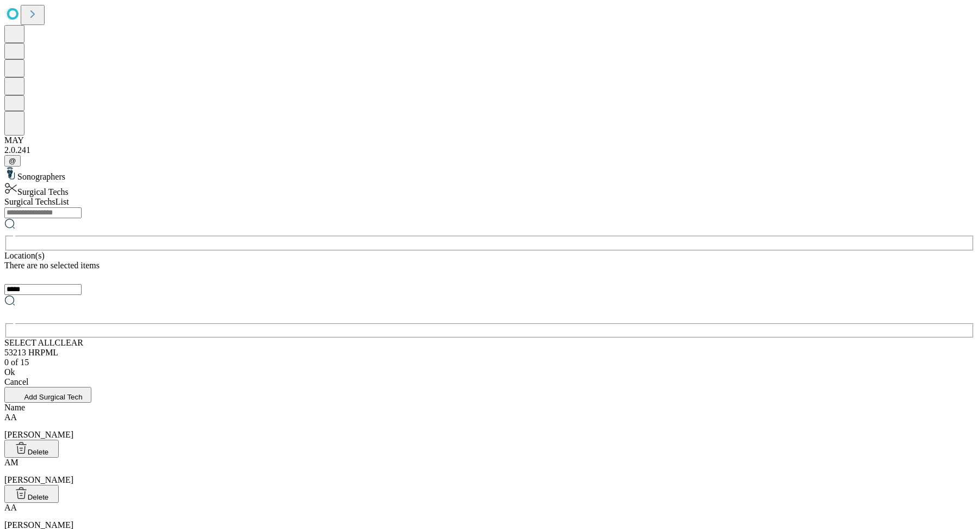
click at [82, 284] on input "*****" at bounding box center [42, 289] width 77 height 11
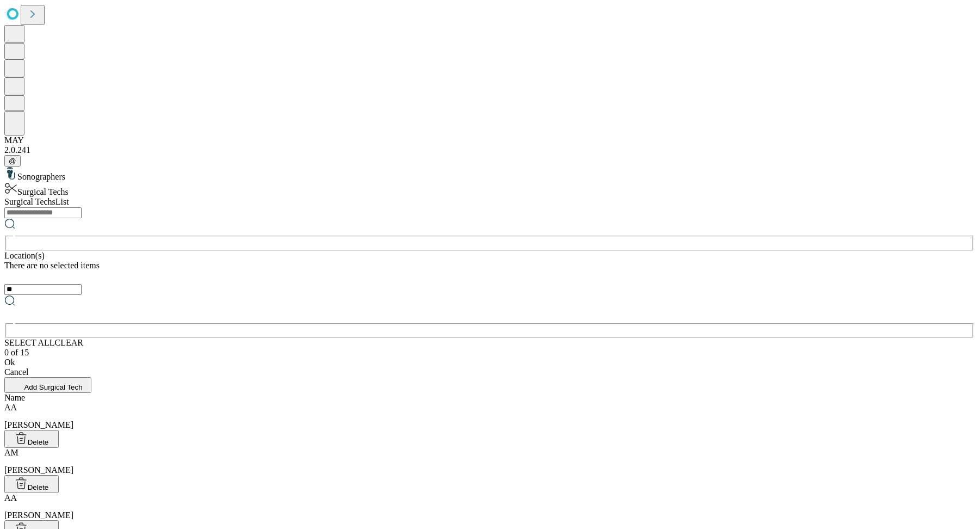
type input "*"
type input "*****"
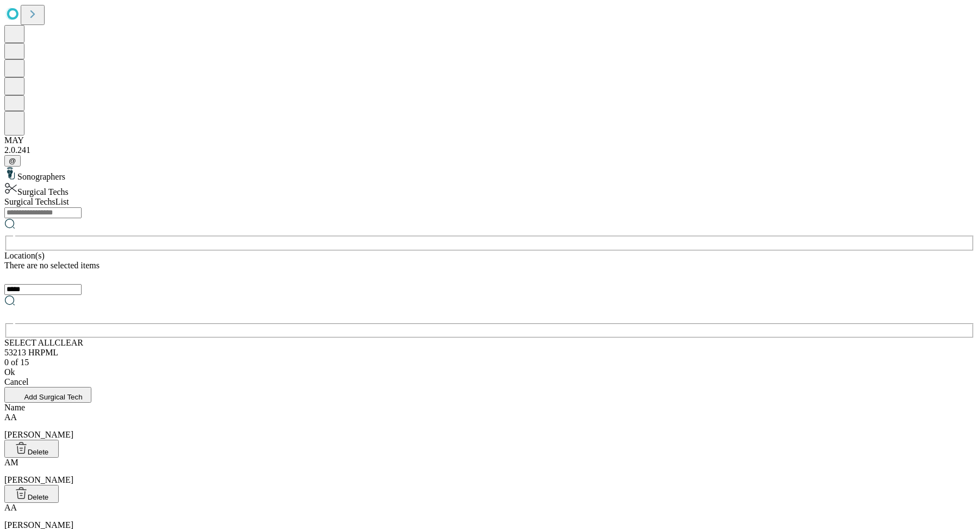
click at [636, 348] on div "53213 HRPML" at bounding box center [489, 353] width 970 height 10
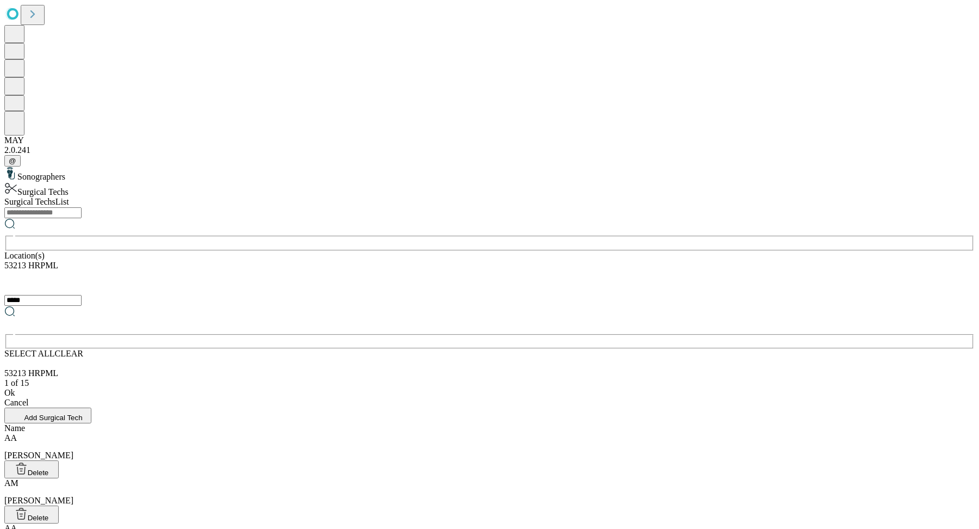
click at [658, 388] on div "Ok" at bounding box center [489, 393] width 970 height 10
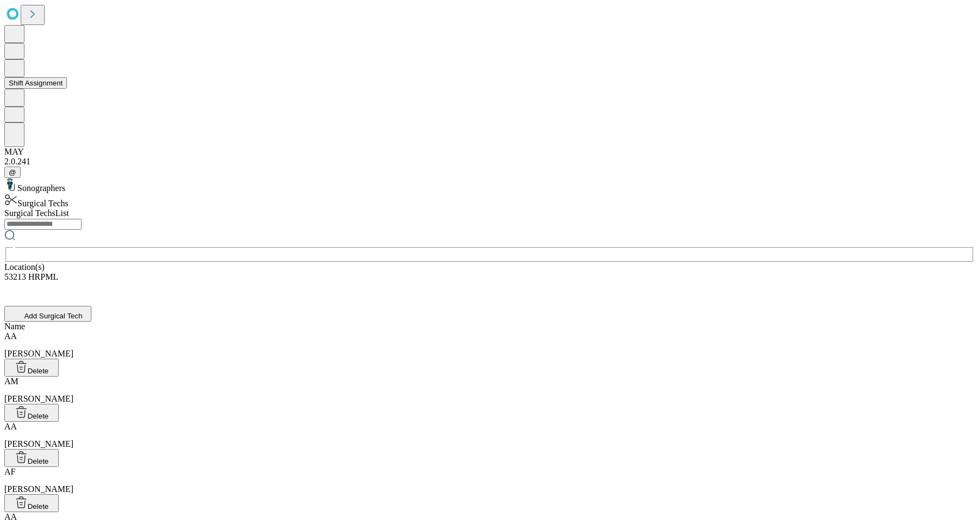
click at [24, 77] on button at bounding box center [14, 68] width 20 height 18
click at [47, 89] on button "Shift Assignment" at bounding box center [35, 82] width 63 height 11
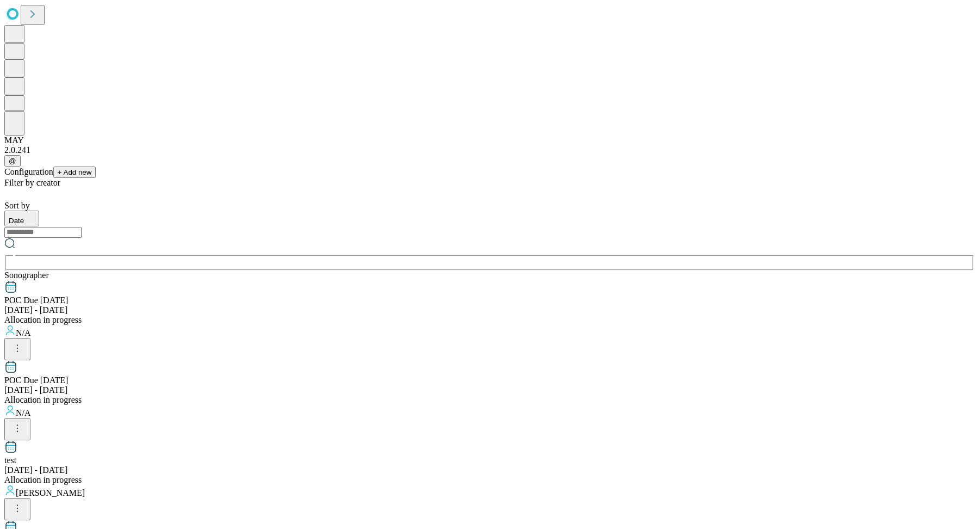
scroll to position [1034, 0]
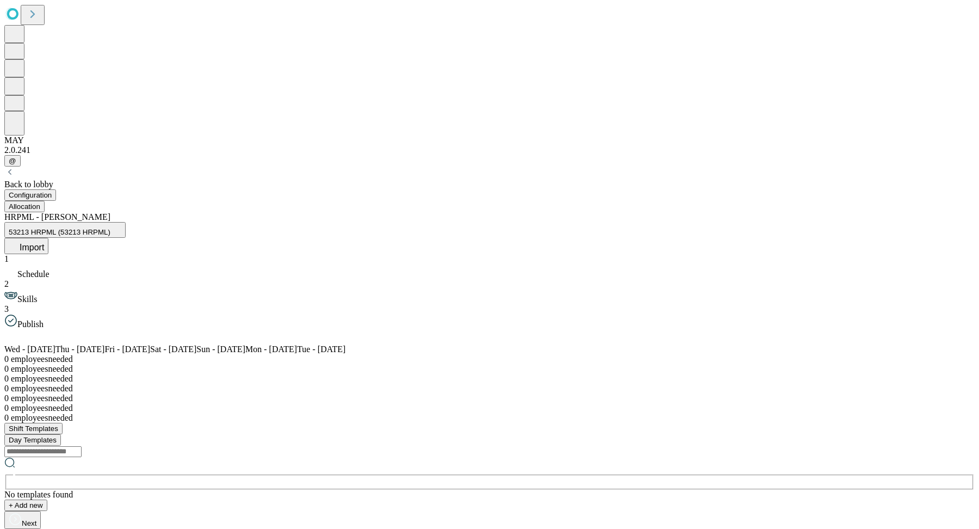
click at [48, 238] on button "Import" at bounding box center [26, 246] width 44 height 16
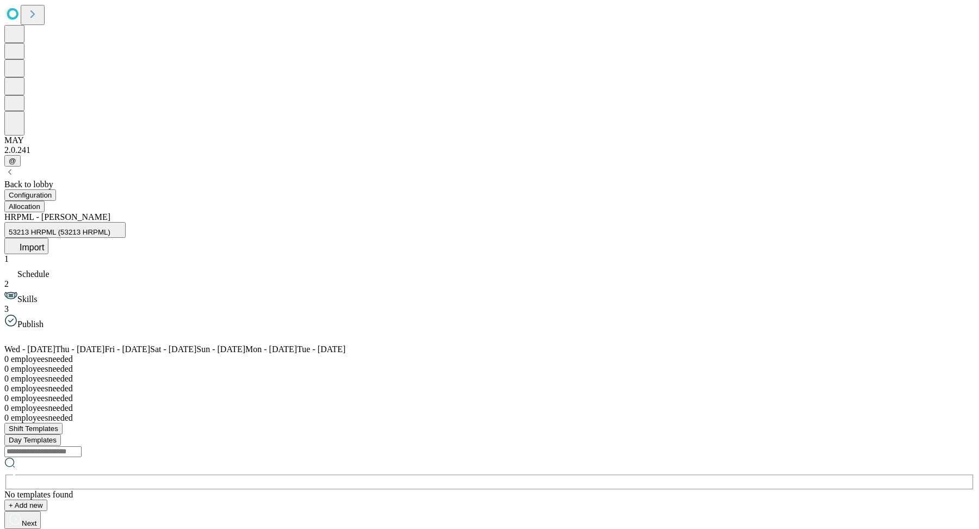
scroll to position [1179, 0]
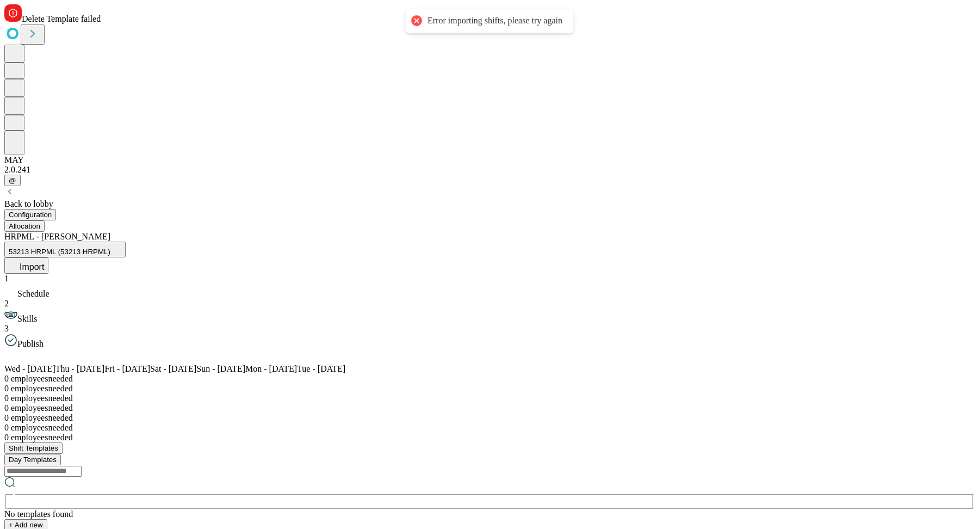
scroll to position [321, 0]
click at [103, 186] on div "Back to lobby Configuration Allocation HRPML - Joe 53213 HRPML (53213 HRPML) Im…" at bounding box center [489, 367] width 970 height 362
click at [102, 199] on div "Back to lobby" at bounding box center [489, 204] width 970 height 10
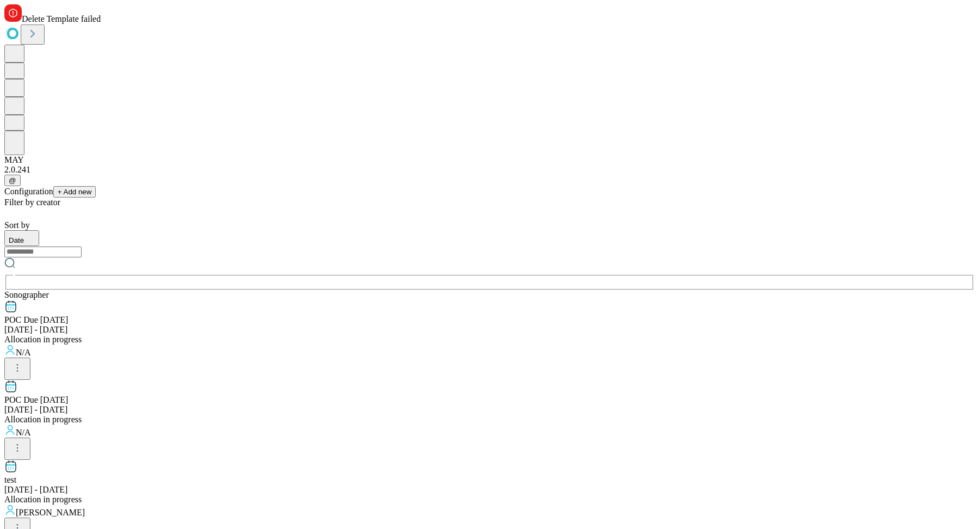
scroll to position [1034, 0]
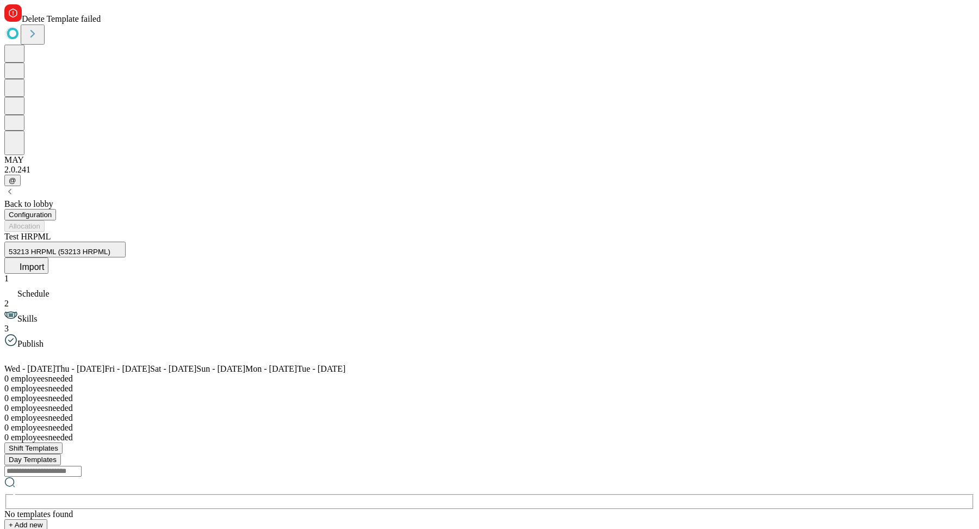
click at [44, 262] on span "Import" at bounding box center [32, 266] width 24 height 9
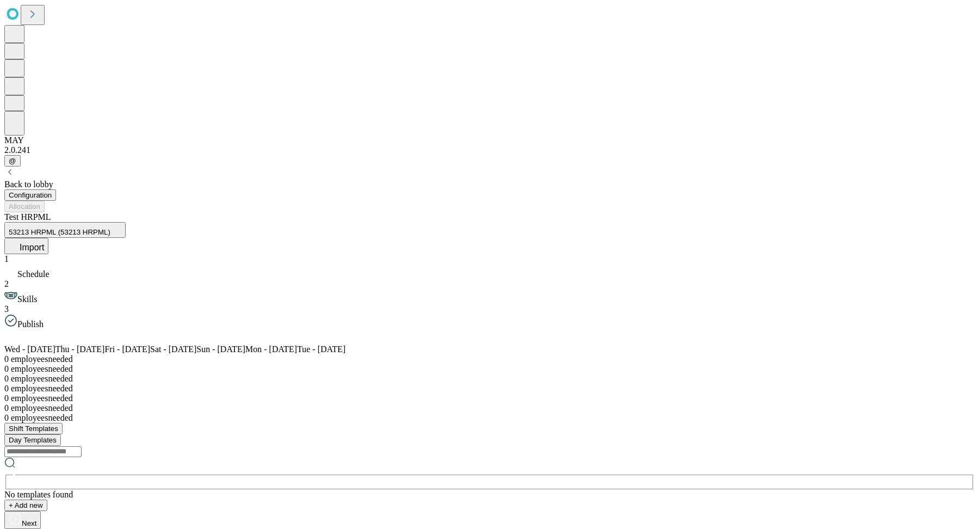
drag, startPoint x: 583, startPoint y: 114, endPoint x: 576, endPoint y: 137, distance: 23.9
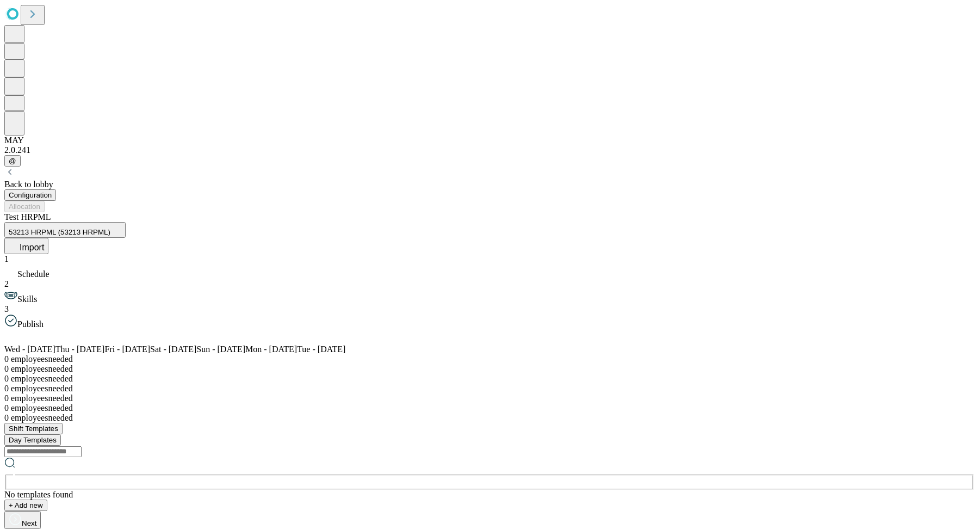
click at [44, 243] on span "Import" at bounding box center [32, 247] width 24 height 9
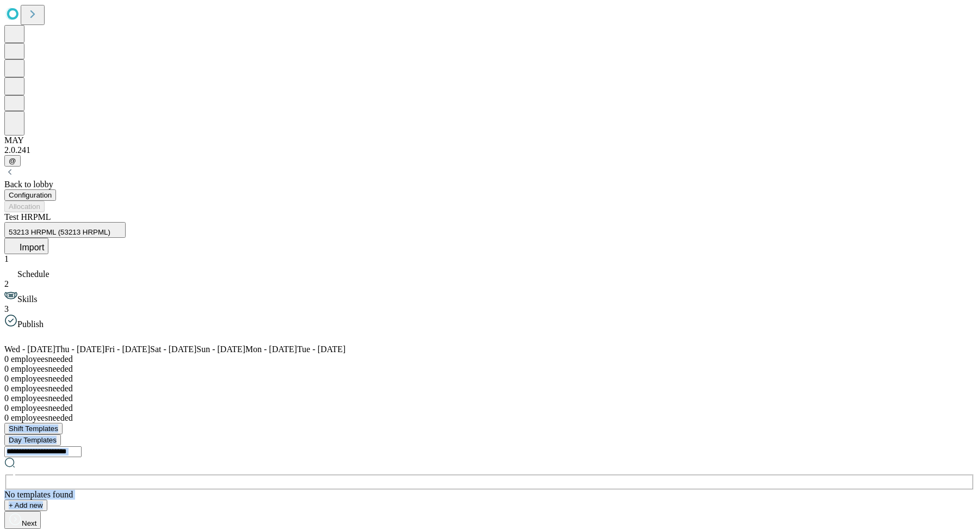
drag, startPoint x: 711, startPoint y: 227, endPoint x: 696, endPoint y: 510, distance: 283.8
click at [696, 528] on div "Back to lobby Configuration Allocation Test HRPML 53213 HRPML (53213 HRPML) Imp…" at bounding box center [489, 347] width 970 height 362
click at [694, 423] on div at bounding box center [489, 423] width 970 height 0
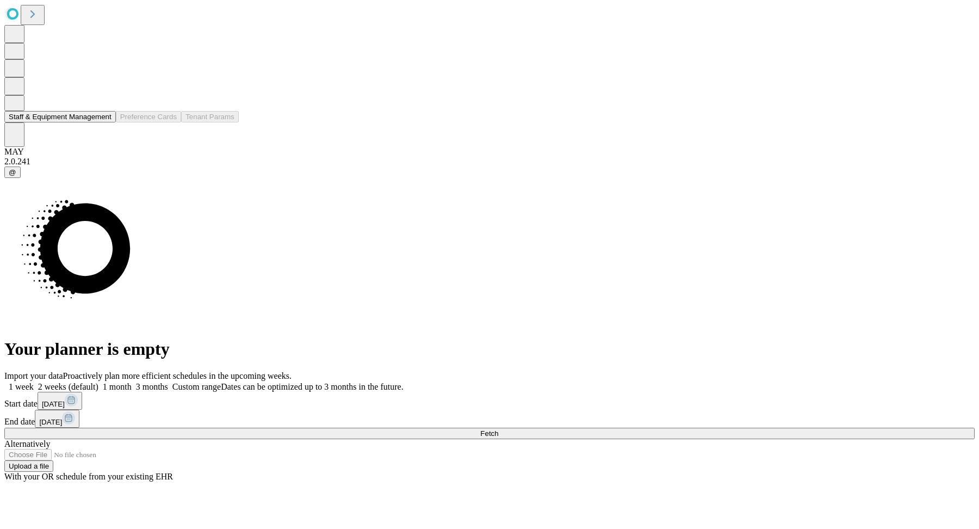
click at [11, 111] on button at bounding box center [14, 103] width 20 height 16
click at [63, 122] on button "Staff & Equipment Management" at bounding box center [60, 116] width 112 height 11
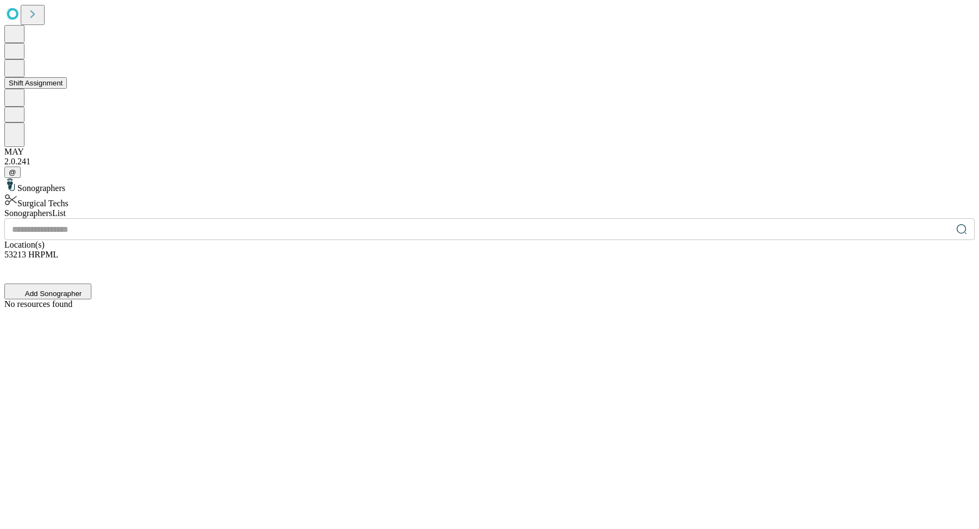
click at [13, 77] on button at bounding box center [14, 68] width 20 height 18
click at [52, 89] on button "Shift Assignment" at bounding box center [35, 82] width 63 height 11
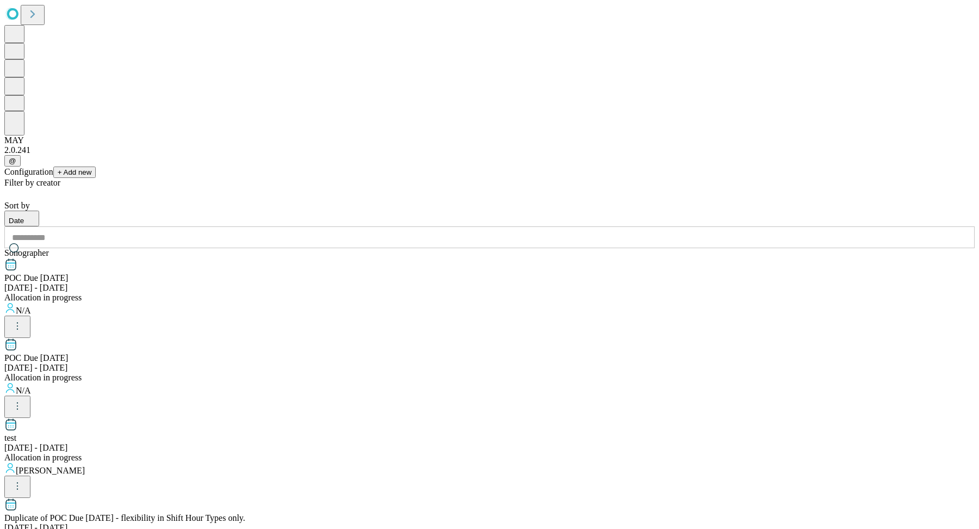
scroll to position [1034, 0]
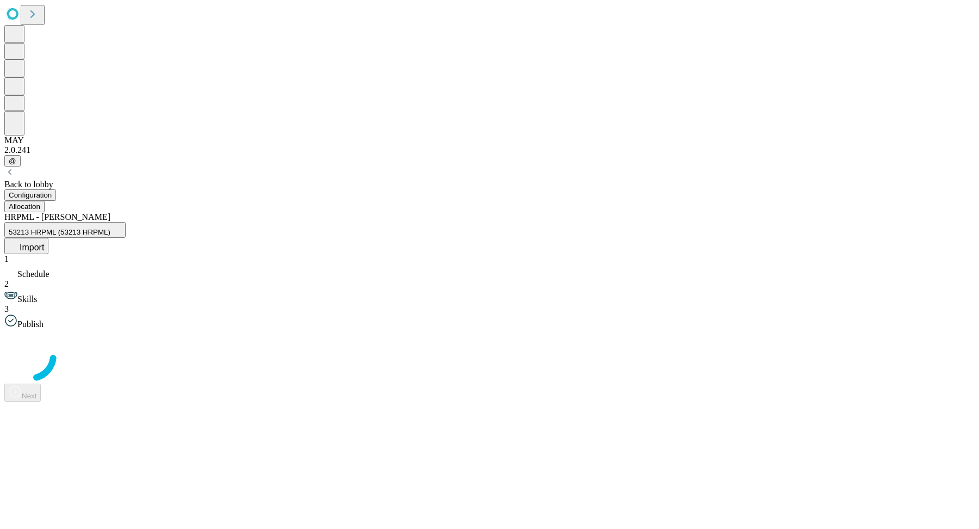
click at [92, 180] on div "Back to lobby" at bounding box center [489, 185] width 970 height 10
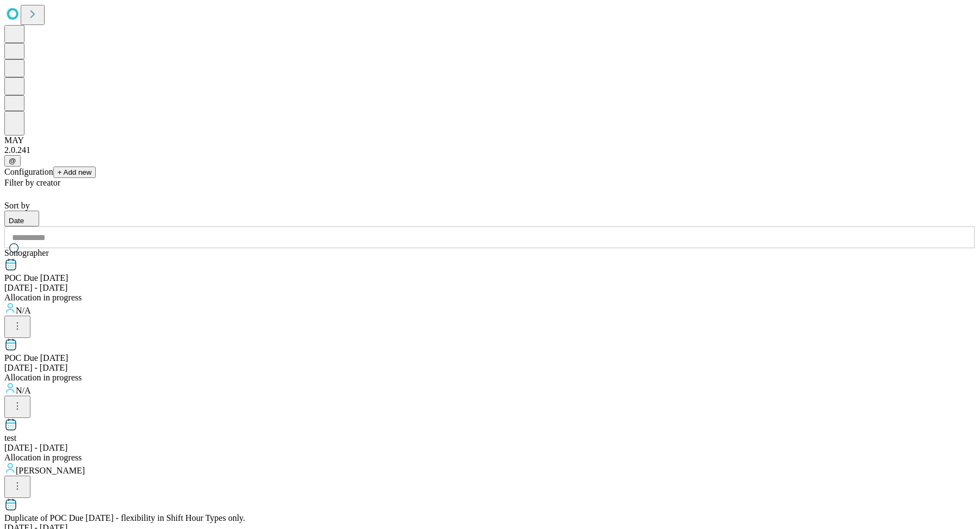
scroll to position [1034, 0]
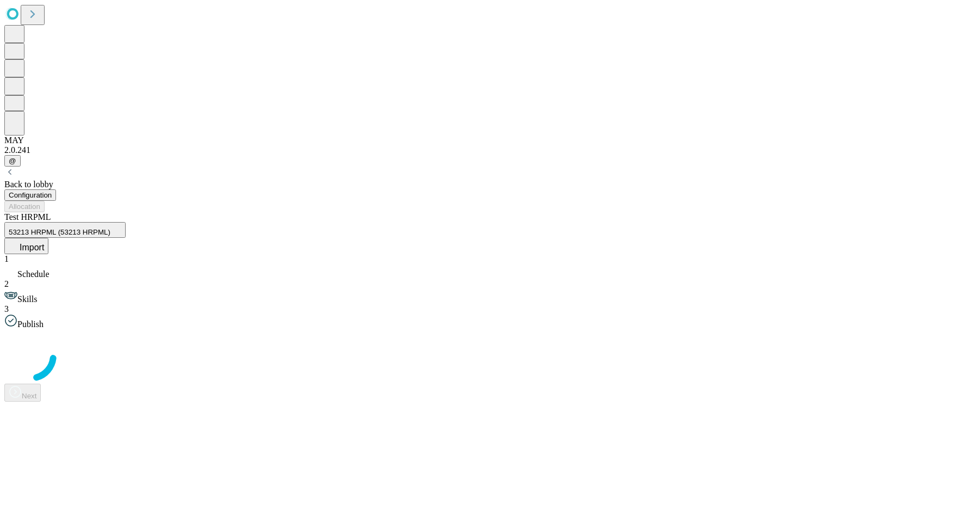
click at [48, 238] on button "Import" at bounding box center [26, 246] width 44 height 16
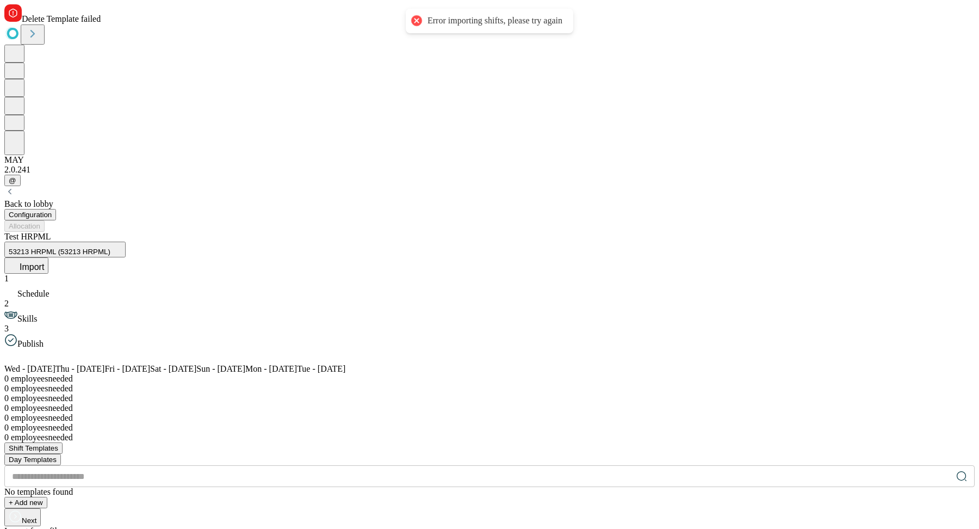
click at [535, 25] on div "Error importing shifts, please try again" at bounding box center [495, 20] width 135 height 11
click at [535, 209] on div "Configuration Allocation" at bounding box center [489, 220] width 970 height 23
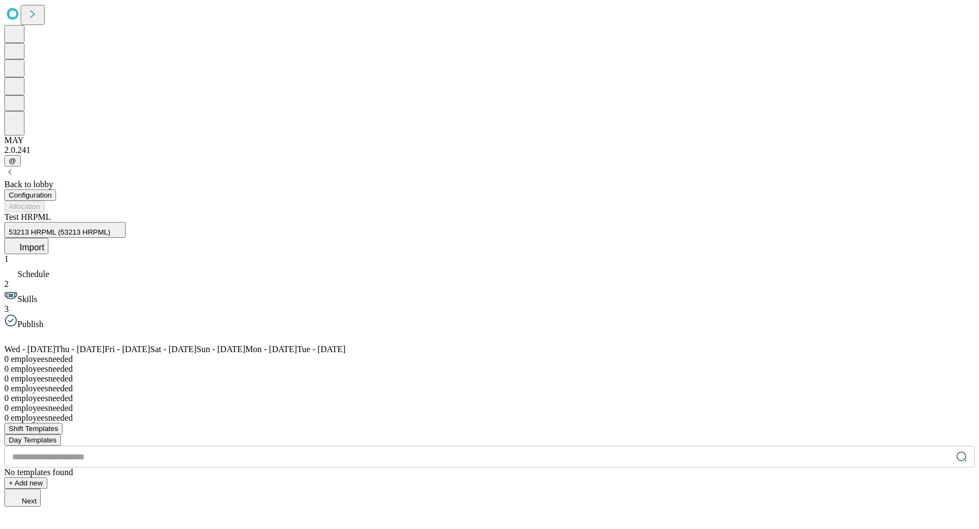
click at [932, 166] on div "Back to lobby Configuration Allocation Test HRPML 53213 HRPML (53213 HRPML) Imp…" at bounding box center [489, 336] width 970 height 340
click at [48, 238] on button "Import" at bounding box center [26, 246] width 44 height 16
